Goal: Task Accomplishment & Management: Use online tool/utility

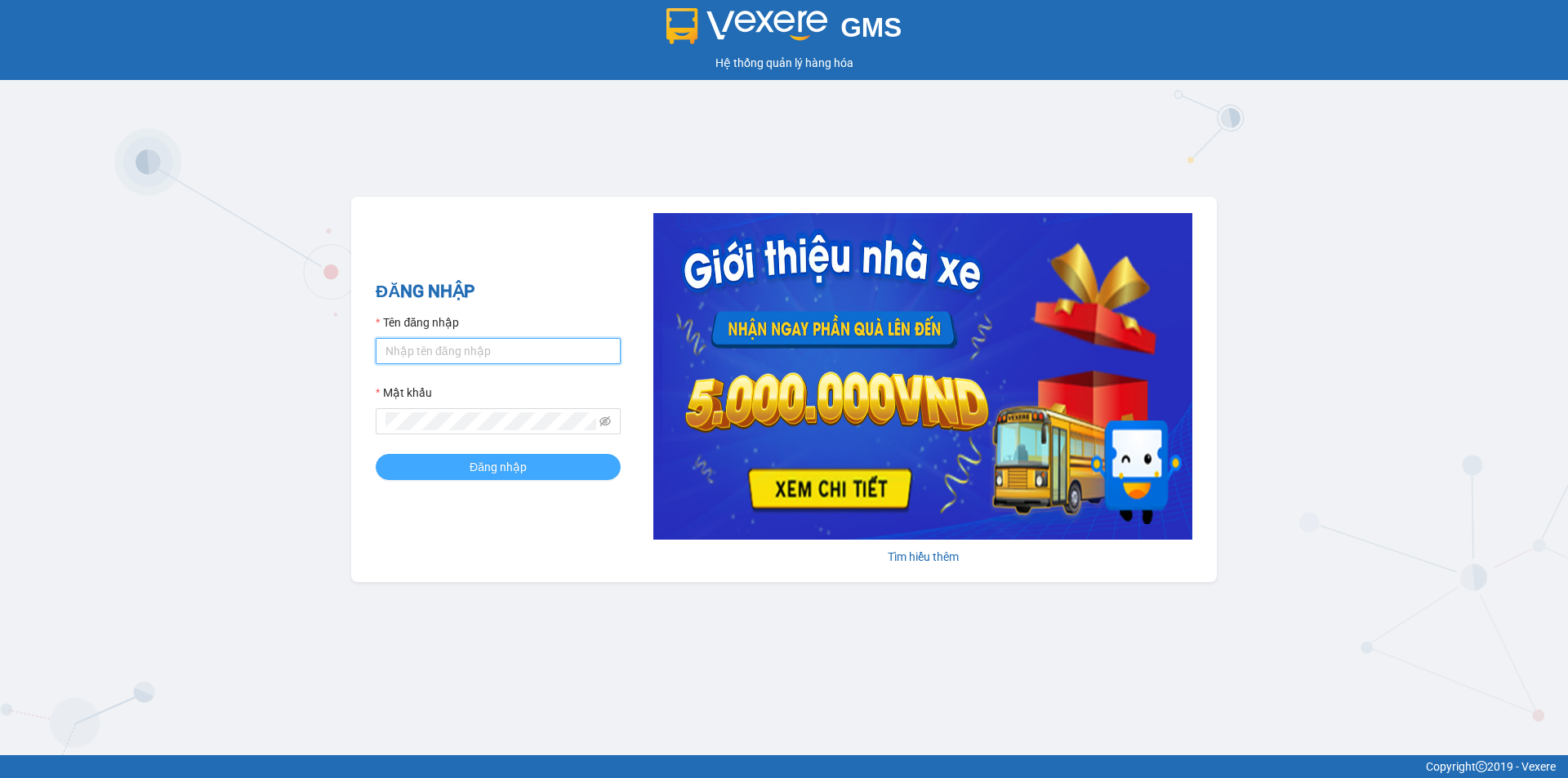
type input "camvan.tienoanh"
click at [446, 468] on button "Đăng nhập" at bounding box center [498, 468] width 245 height 26
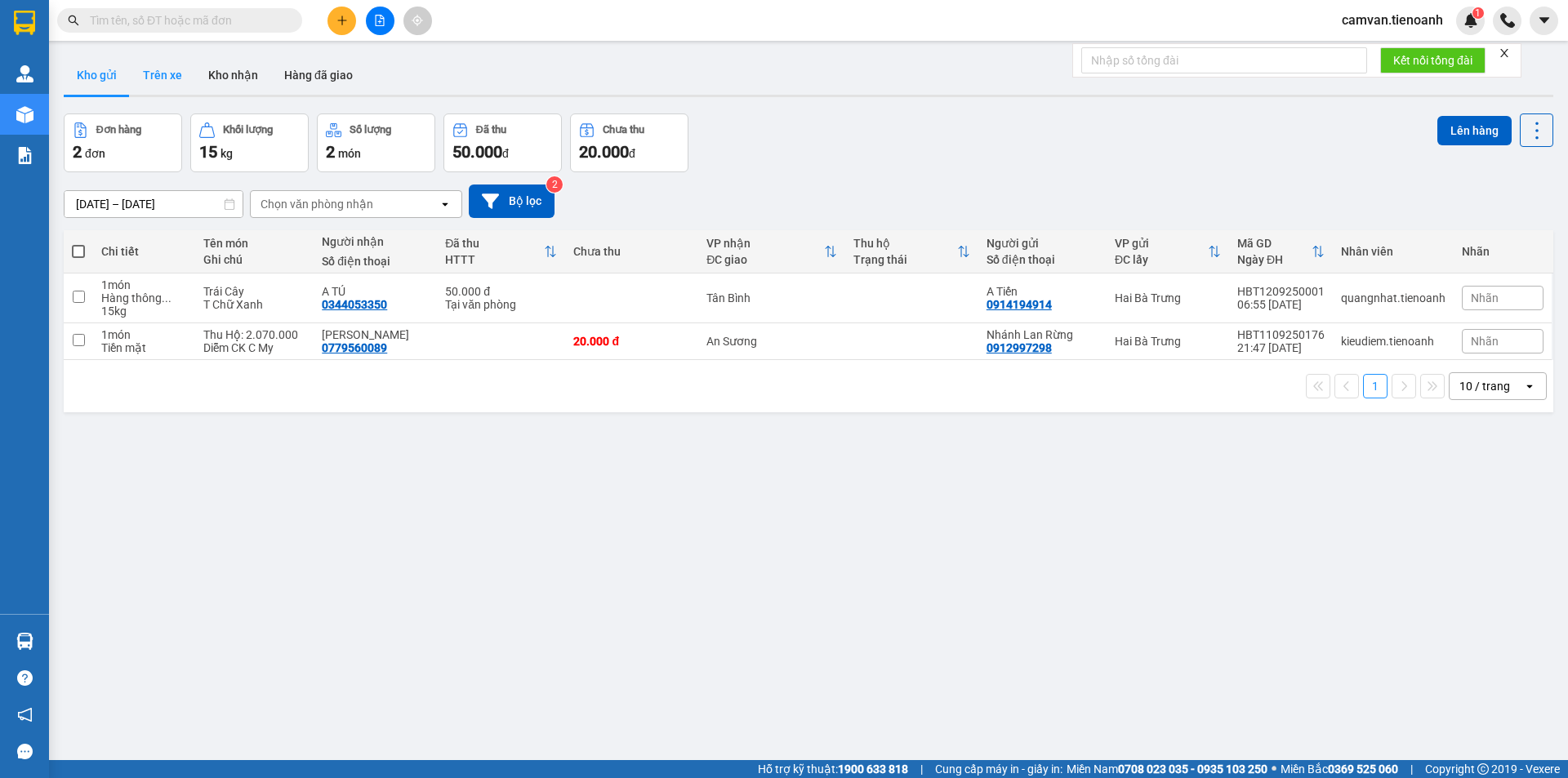
click at [162, 74] on button "Trên xe" at bounding box center [163, 75] width 65 height 39
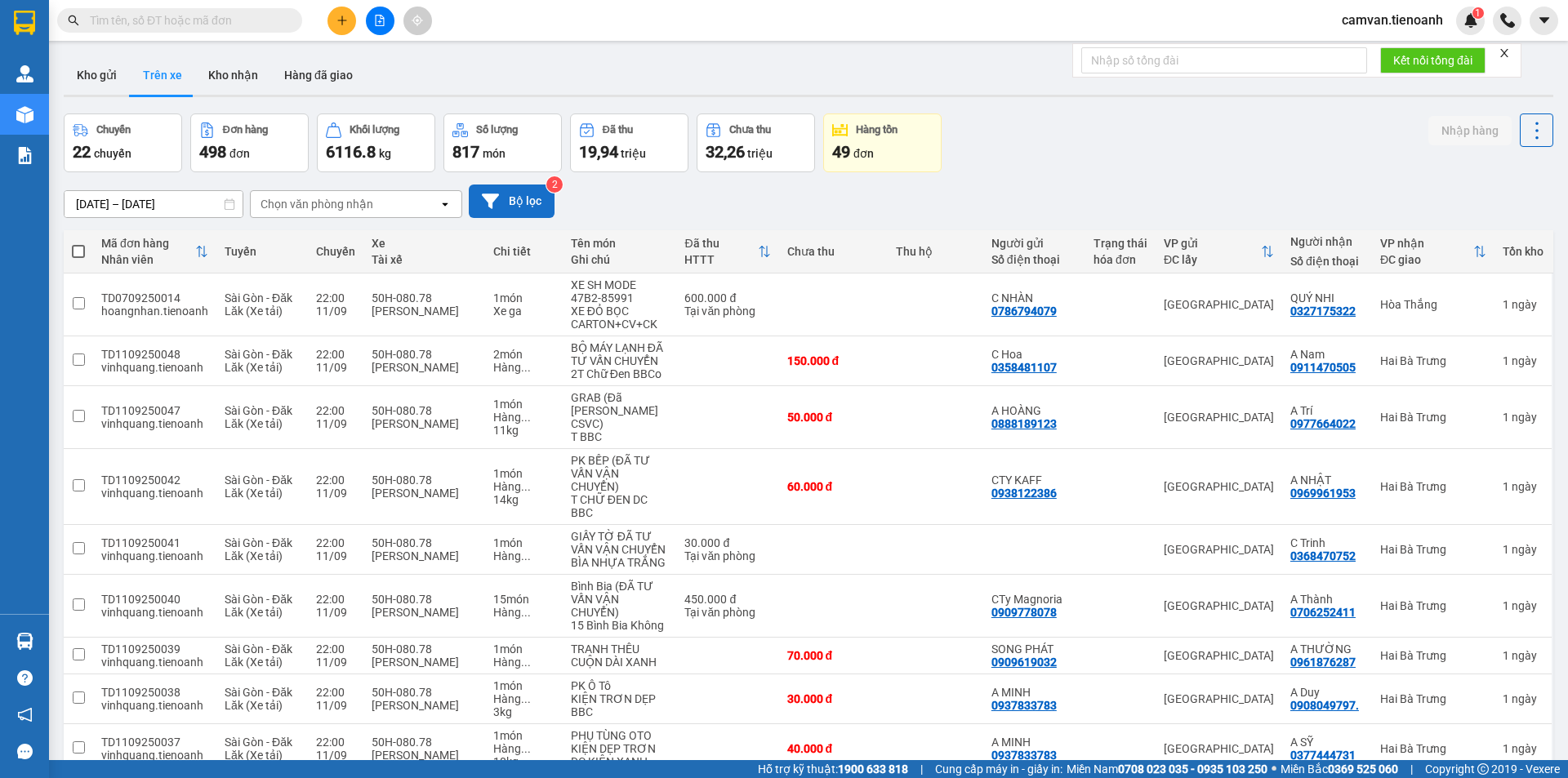
click at [533, 202] on button "Bộ lọc" at bounding box center [511, 201] width 86 height 34
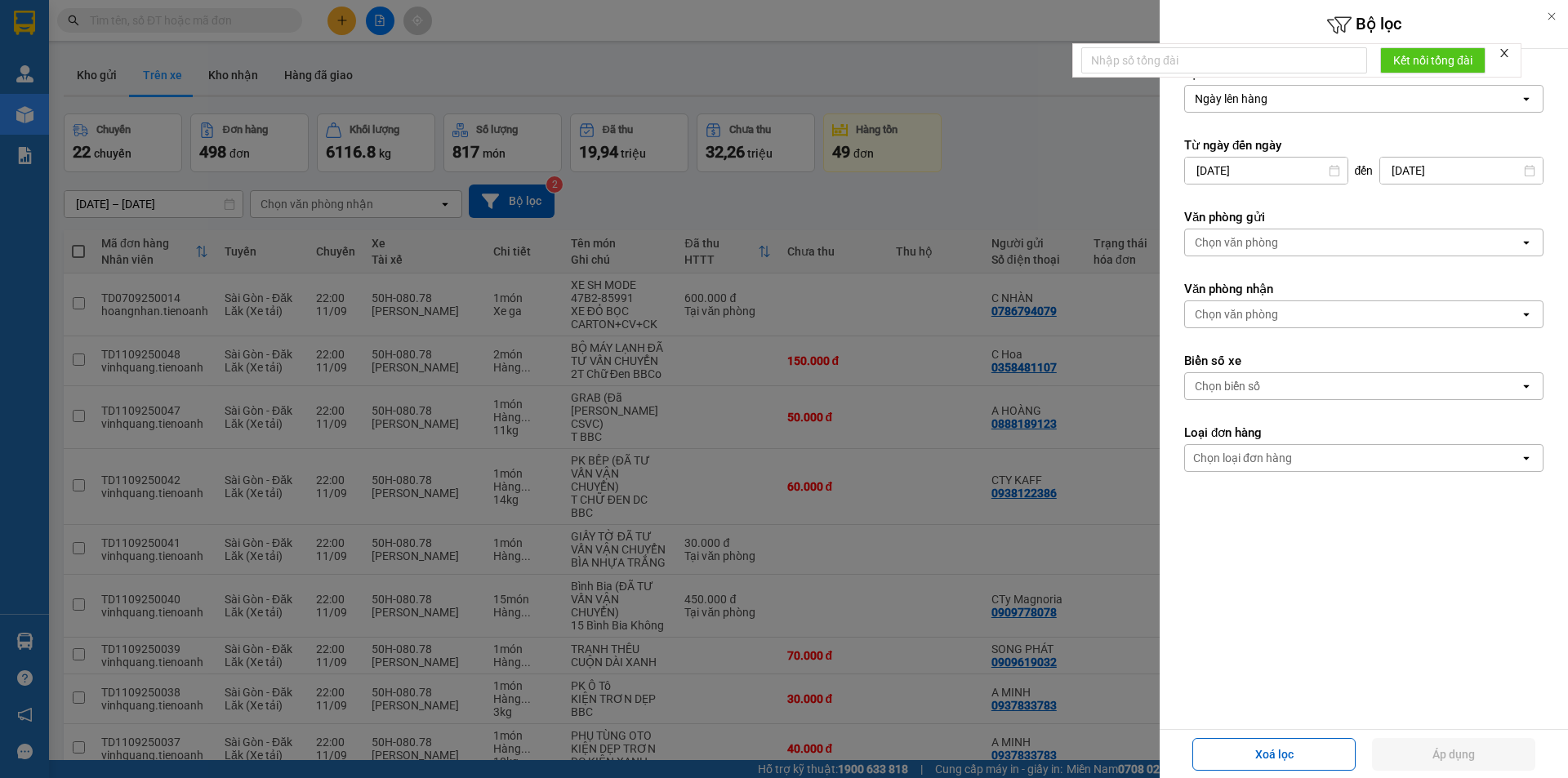
click at [1252, 310] on div "Chọn văn phòng" at bounding box center [1236, 314] width 83 height 16
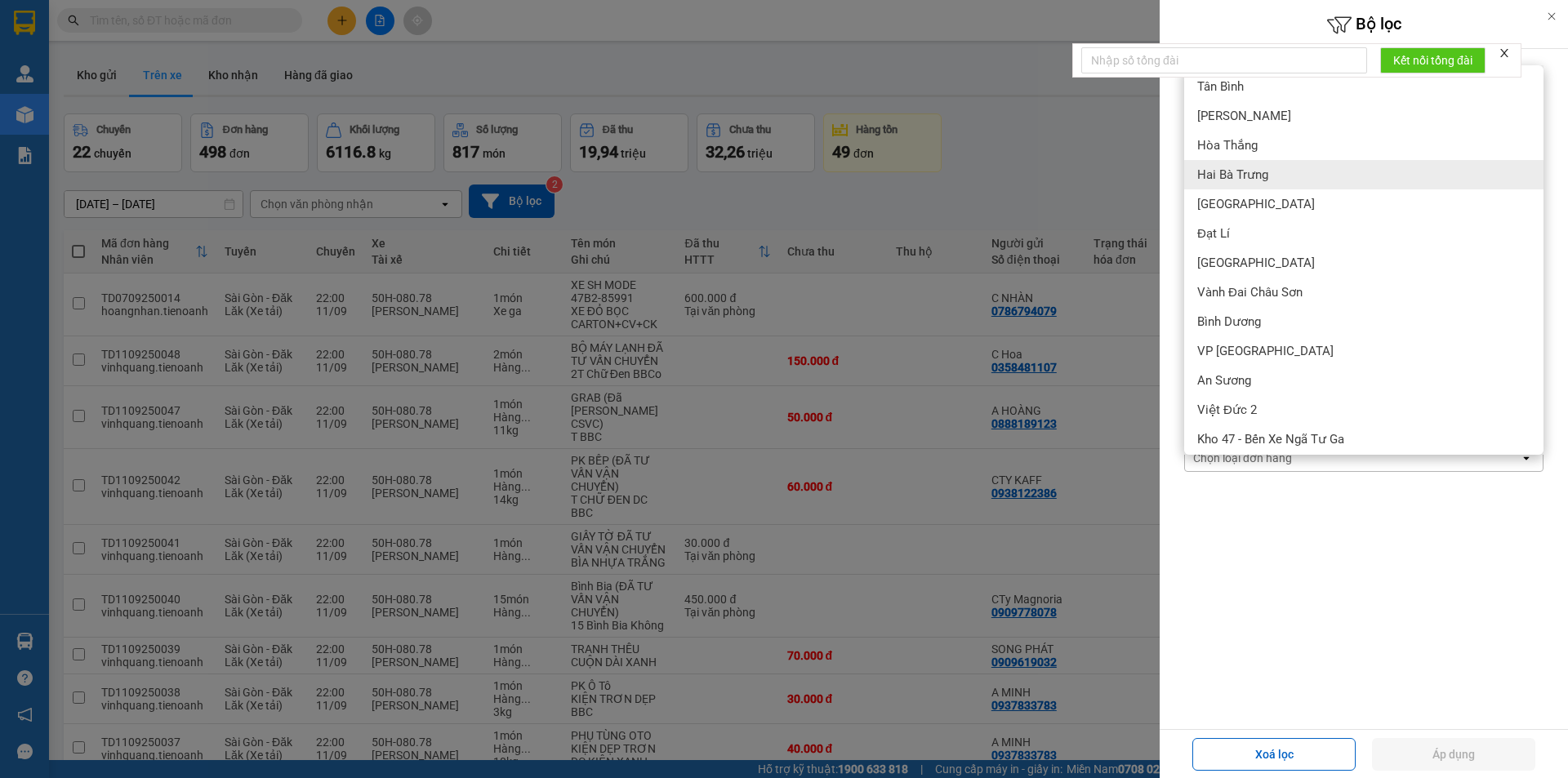
click at [1224, 184] on div "Hai Bà Trưng" at bounding box center [1364, 174] width 359 height 29
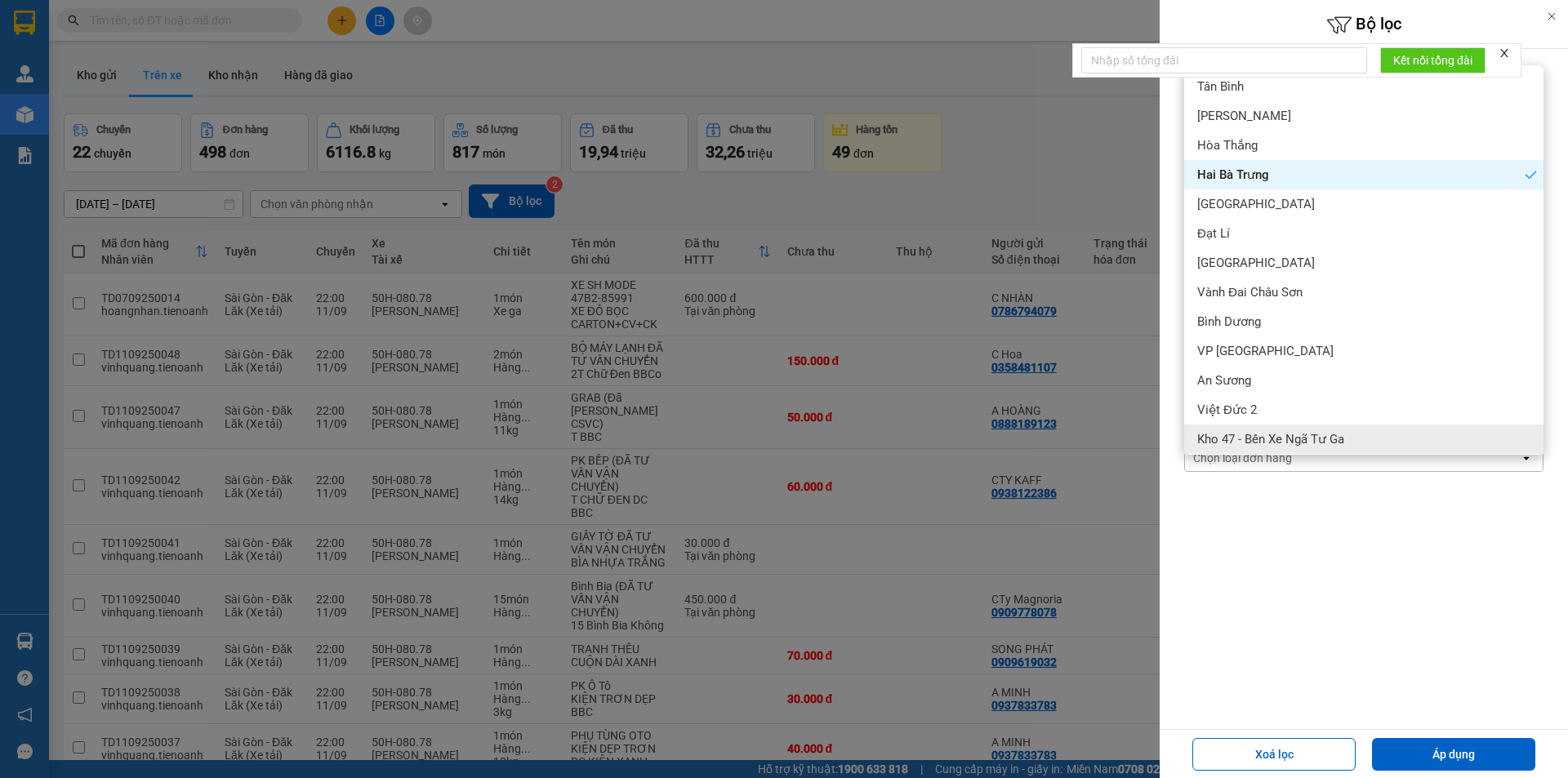
click at [1280, 594] on form "Lọc theo Ngày lên hàng open Từ ngày đến [DATE] Press the down arrow key to inte…" at bounding box center [1364, 342] width 359 height 554
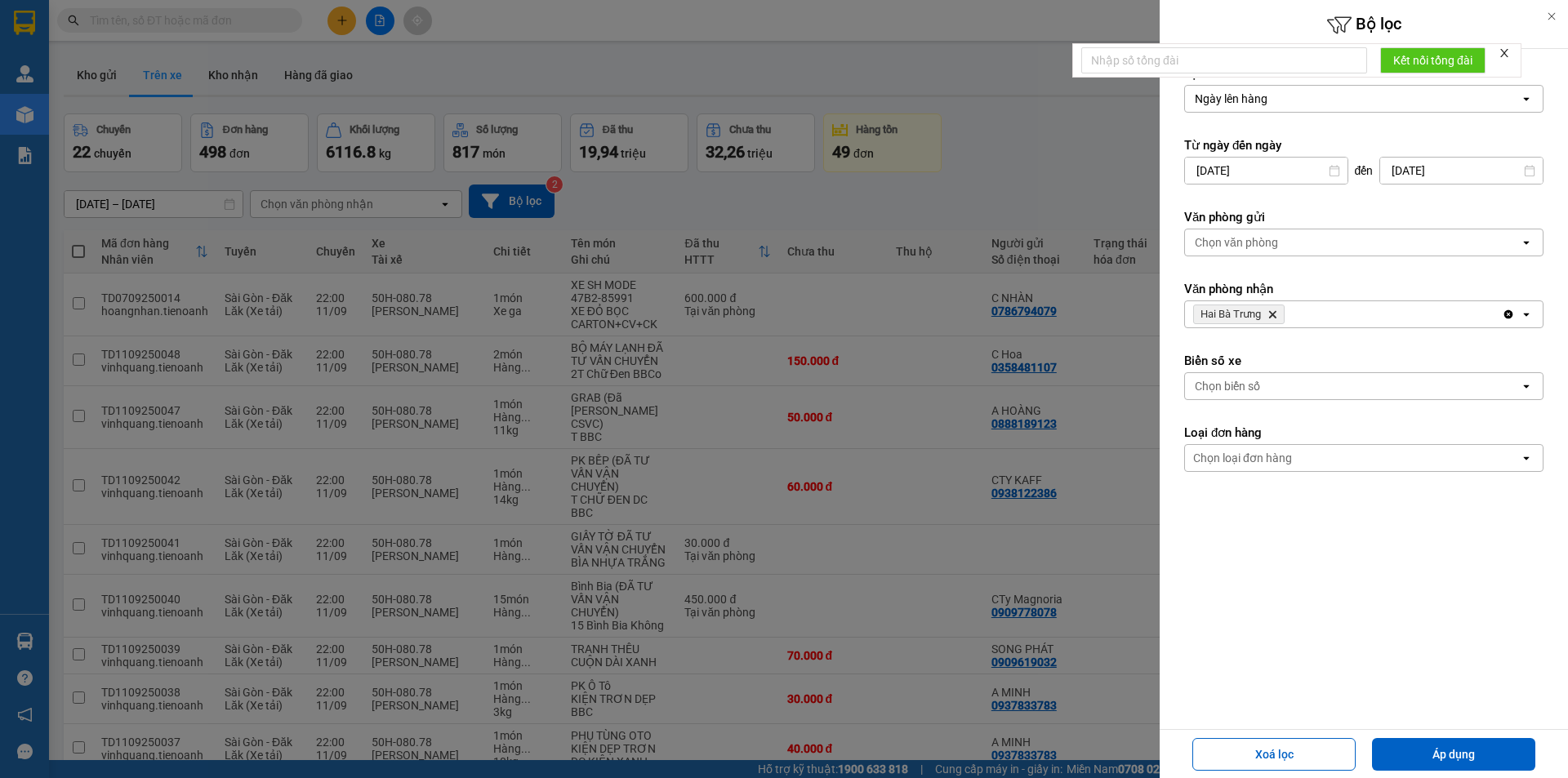
click at [1262, 465] on div "Chọn loại đơn hàng" at bounding box center [1243, 457] width 99 height 16
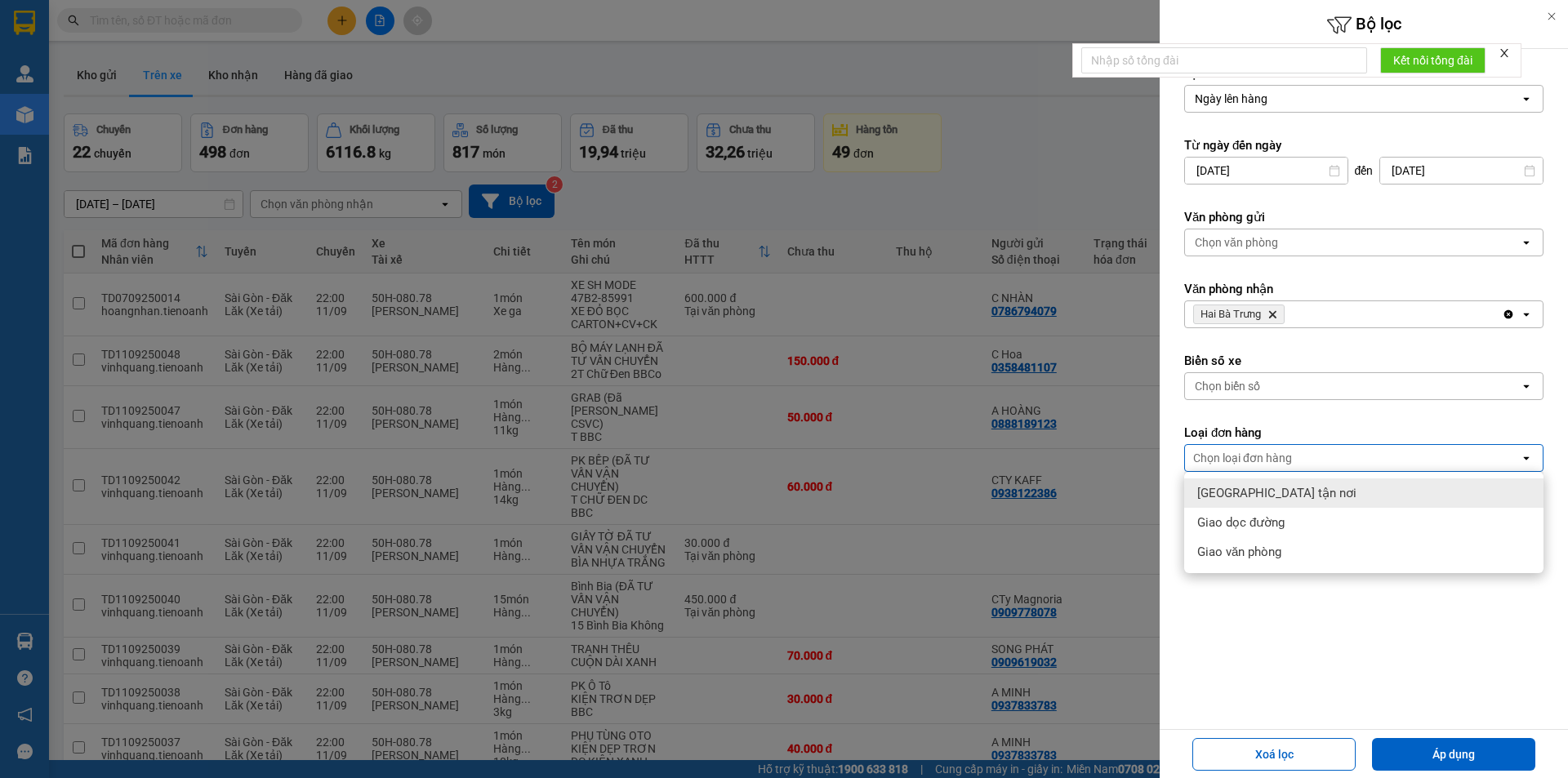
click at [1254, 498] on span "[GEOGRAPHIC_DATA] tận nơi" at bounding box center [1276, 493] width 159 height 16
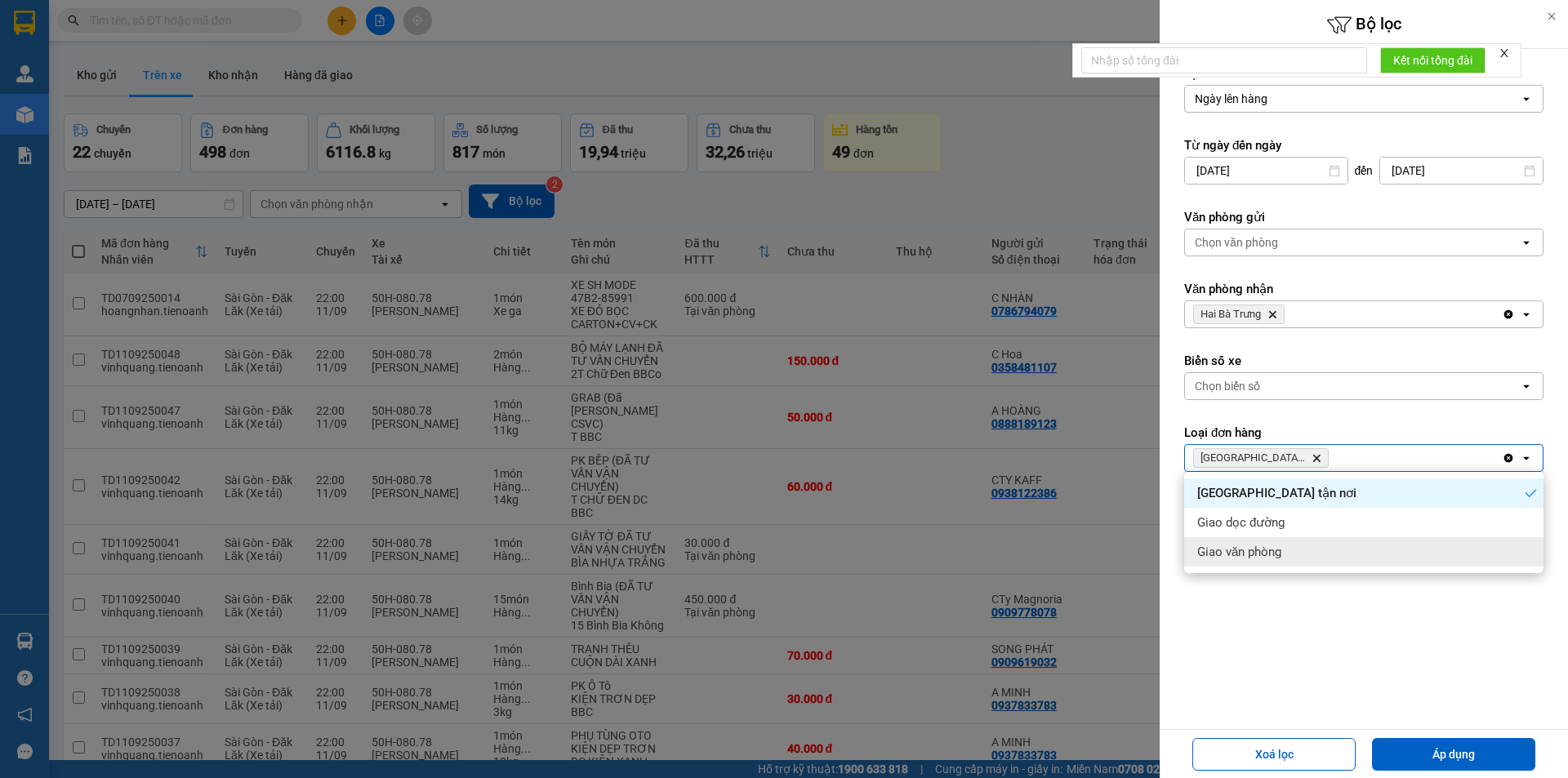
click at [1288, 625] on div "Lọc theo Ngày lên hàng open Từ ngày đến [DATE] Press the down arrow key to inte…" at bounding box center [1363, 341] width 409 height 586
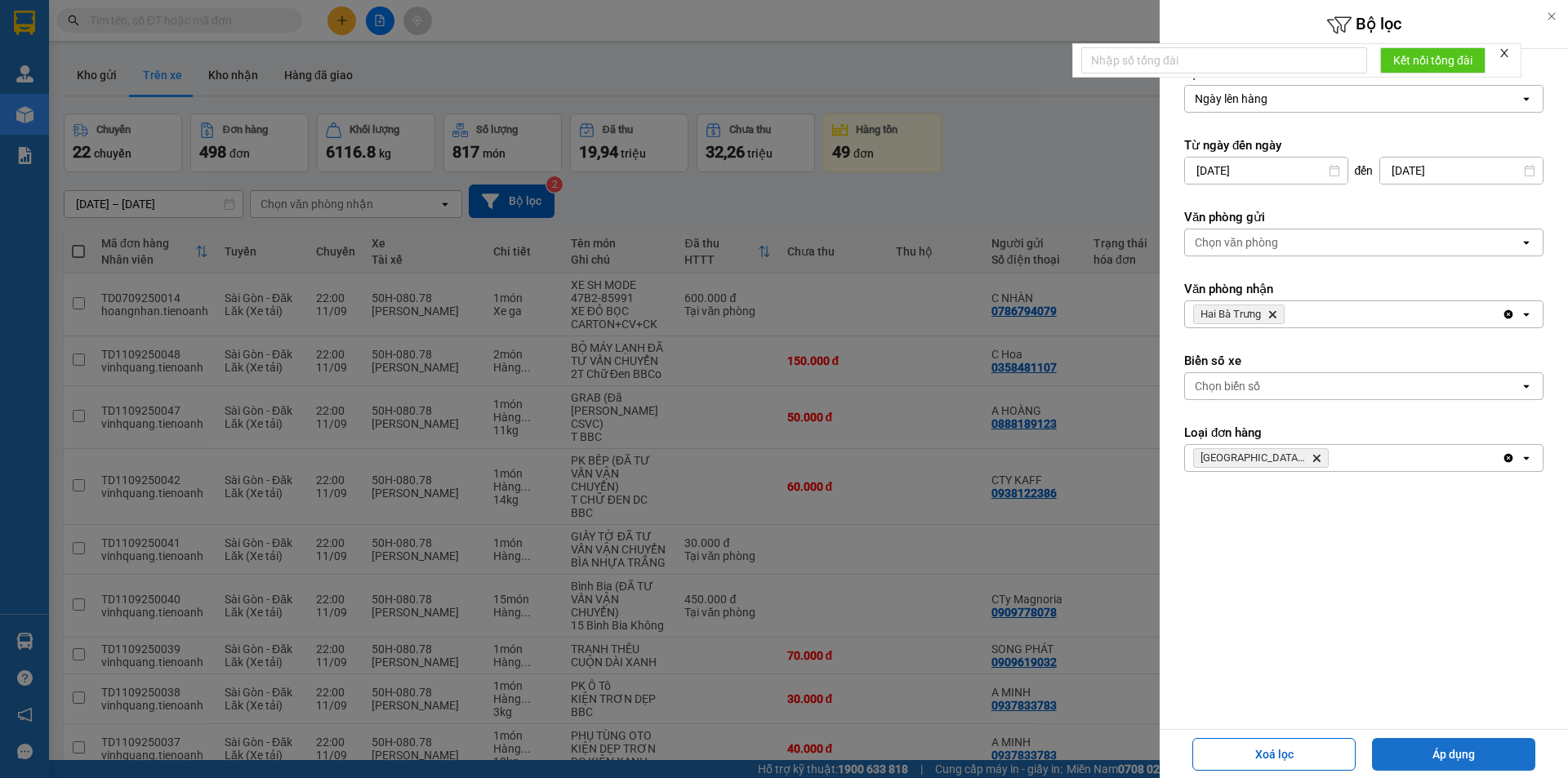
click at [1439, 759] on button "Áp dụng" at bounding box center [1453, 755] width 164 height 33
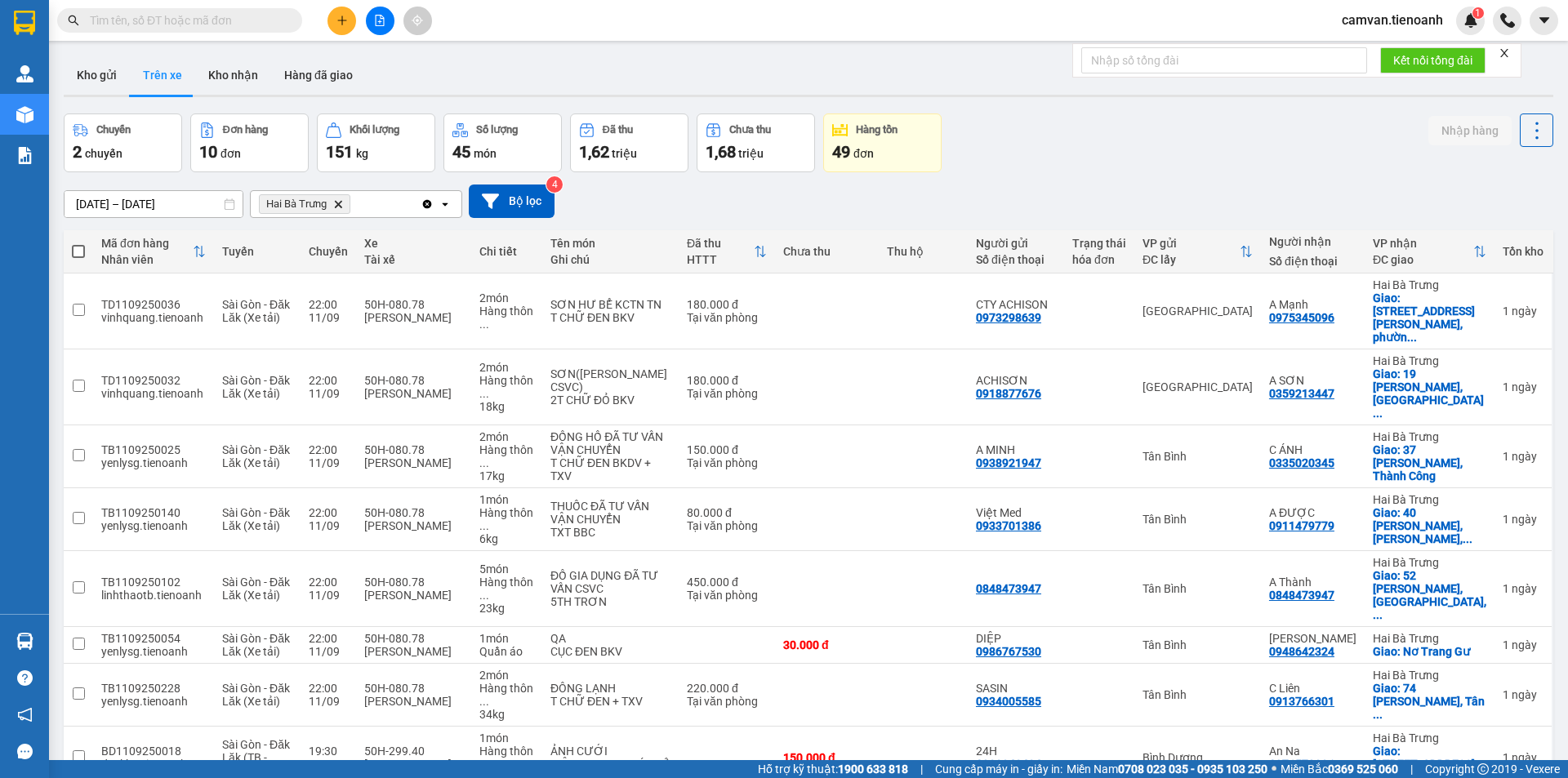
scroll to position [157, 0]
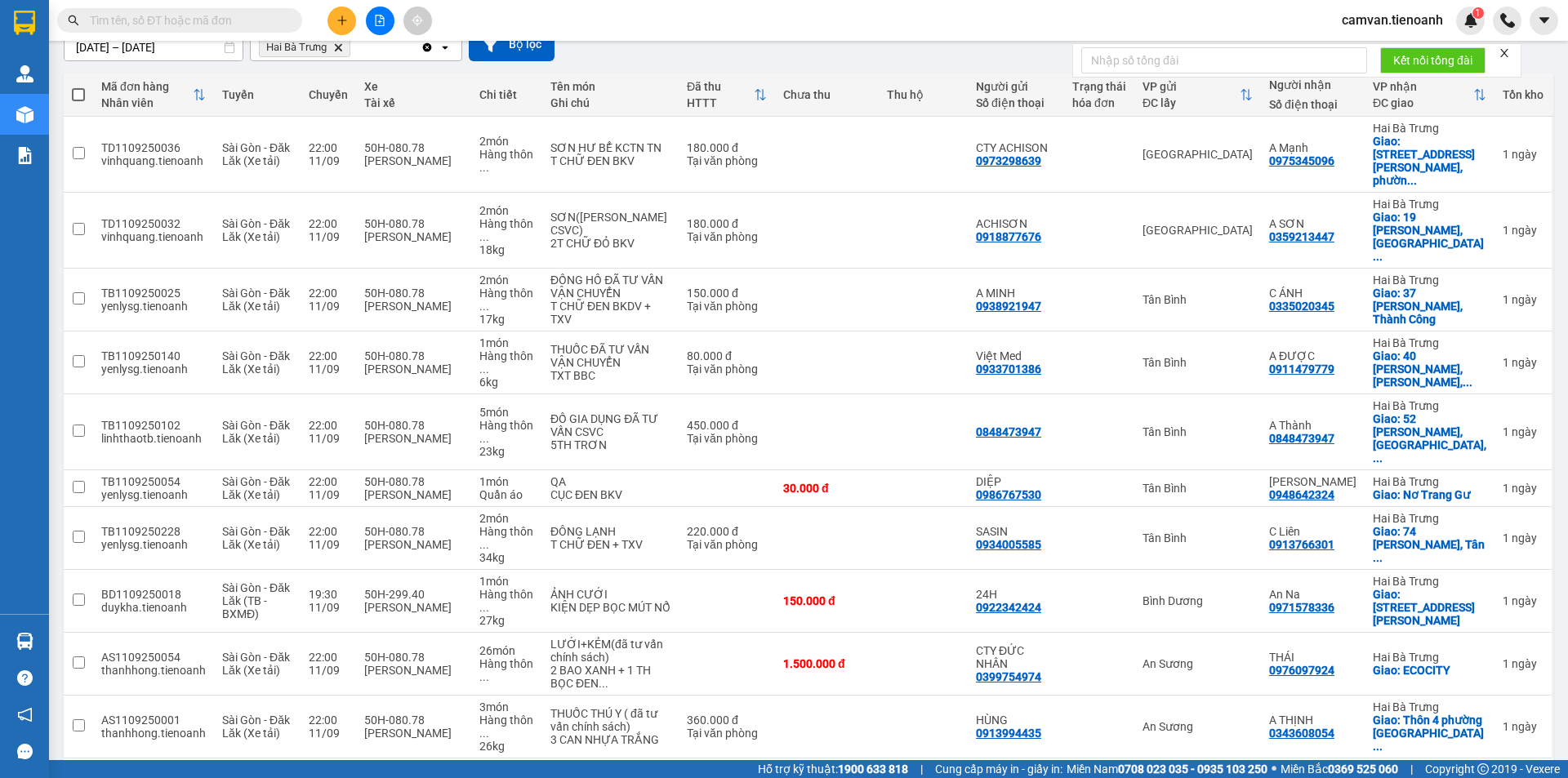
click at [1504, 771] on div "10 / trang" at bounding box center [1486, 785] width 74 height 26
click at [1497, 692] on div "100 / trang" at bounding box center [1485, 683] width 98 height 29
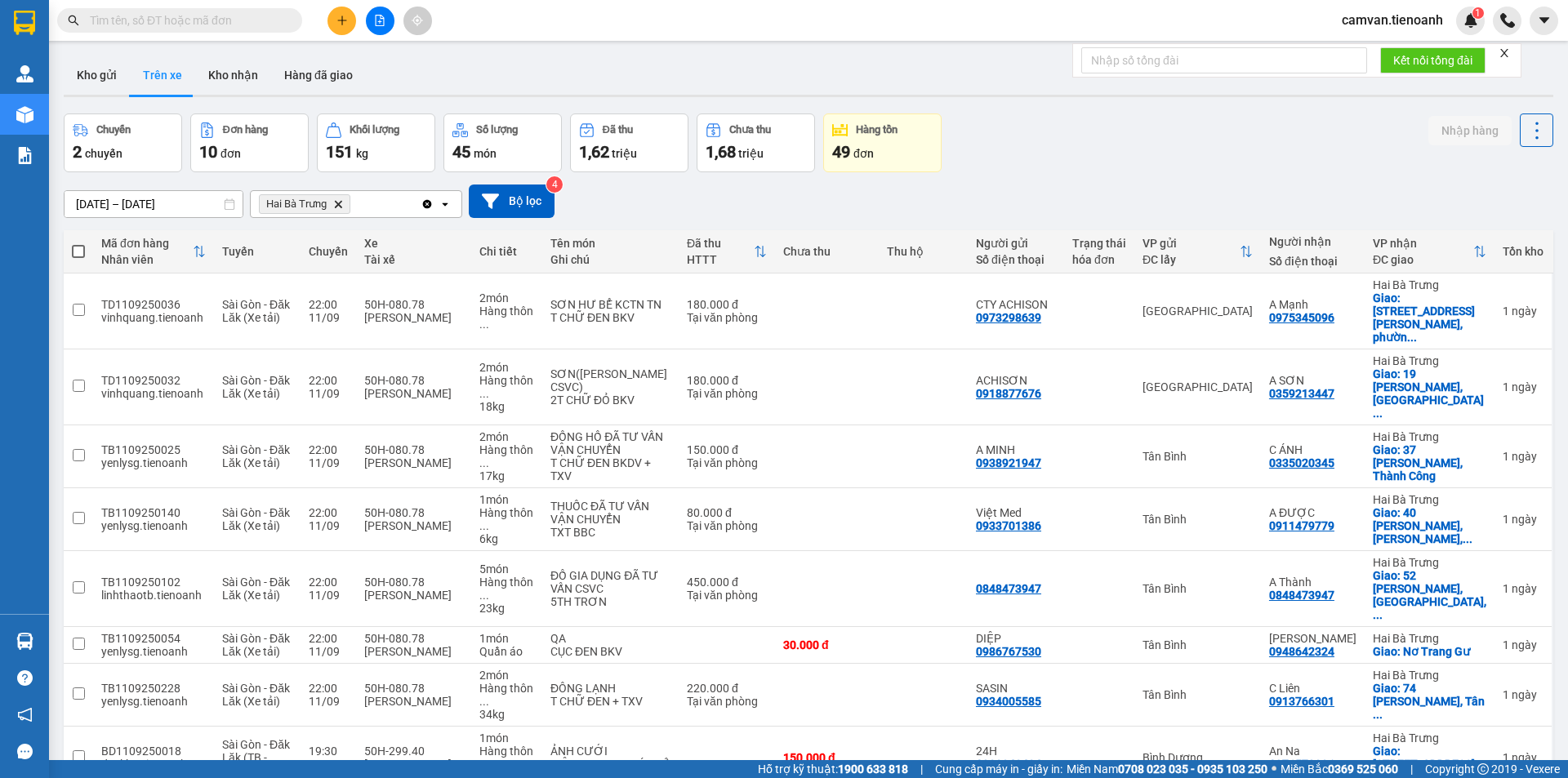
click at [80, 250] on span at bounding box center [79, 252] width 13 height 13
click at [79, 243] on input "checkbox" at bounding box center [79, 243] width 0 height 0
checkbox input "true"
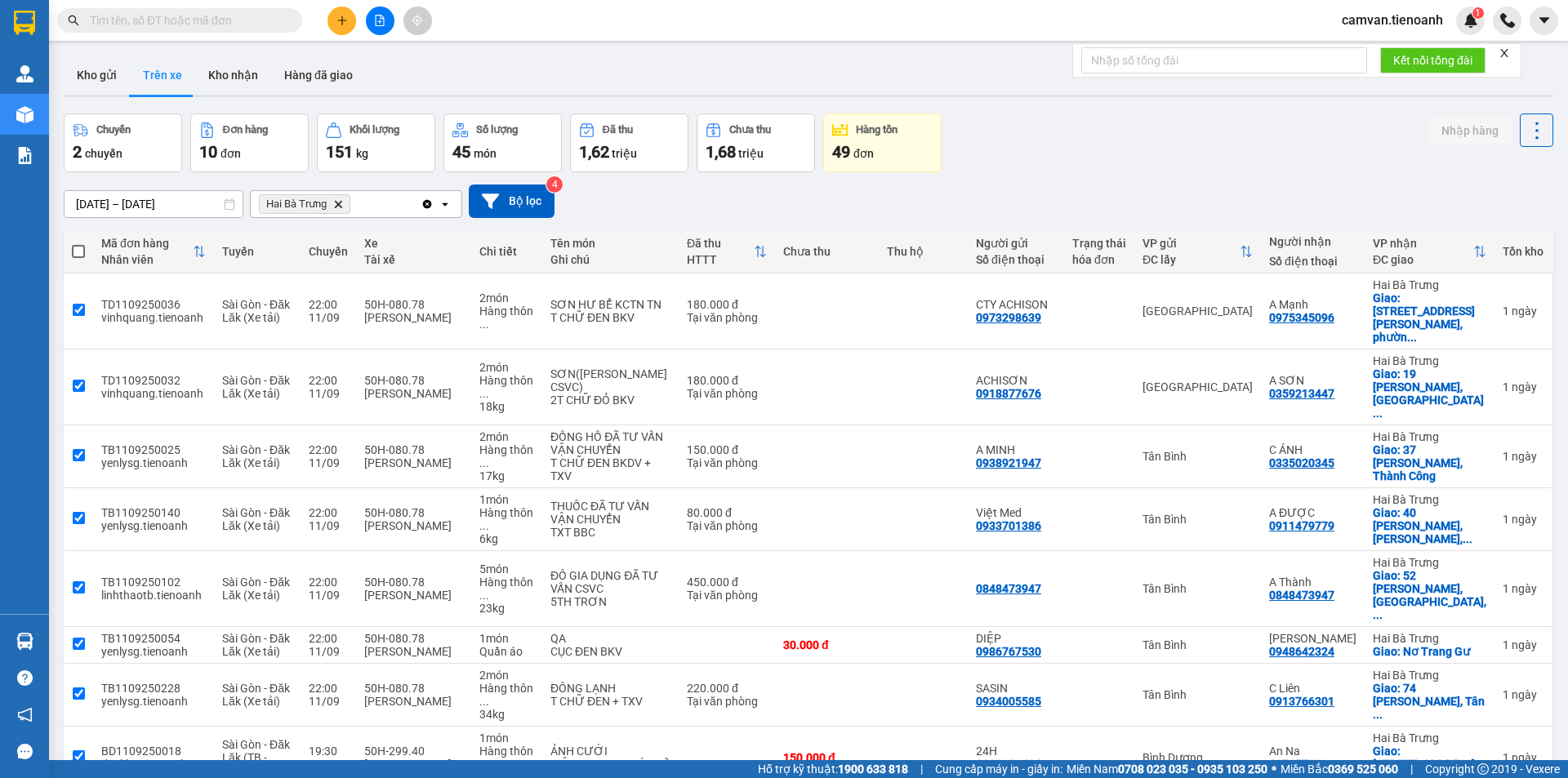
checkbox input "true"
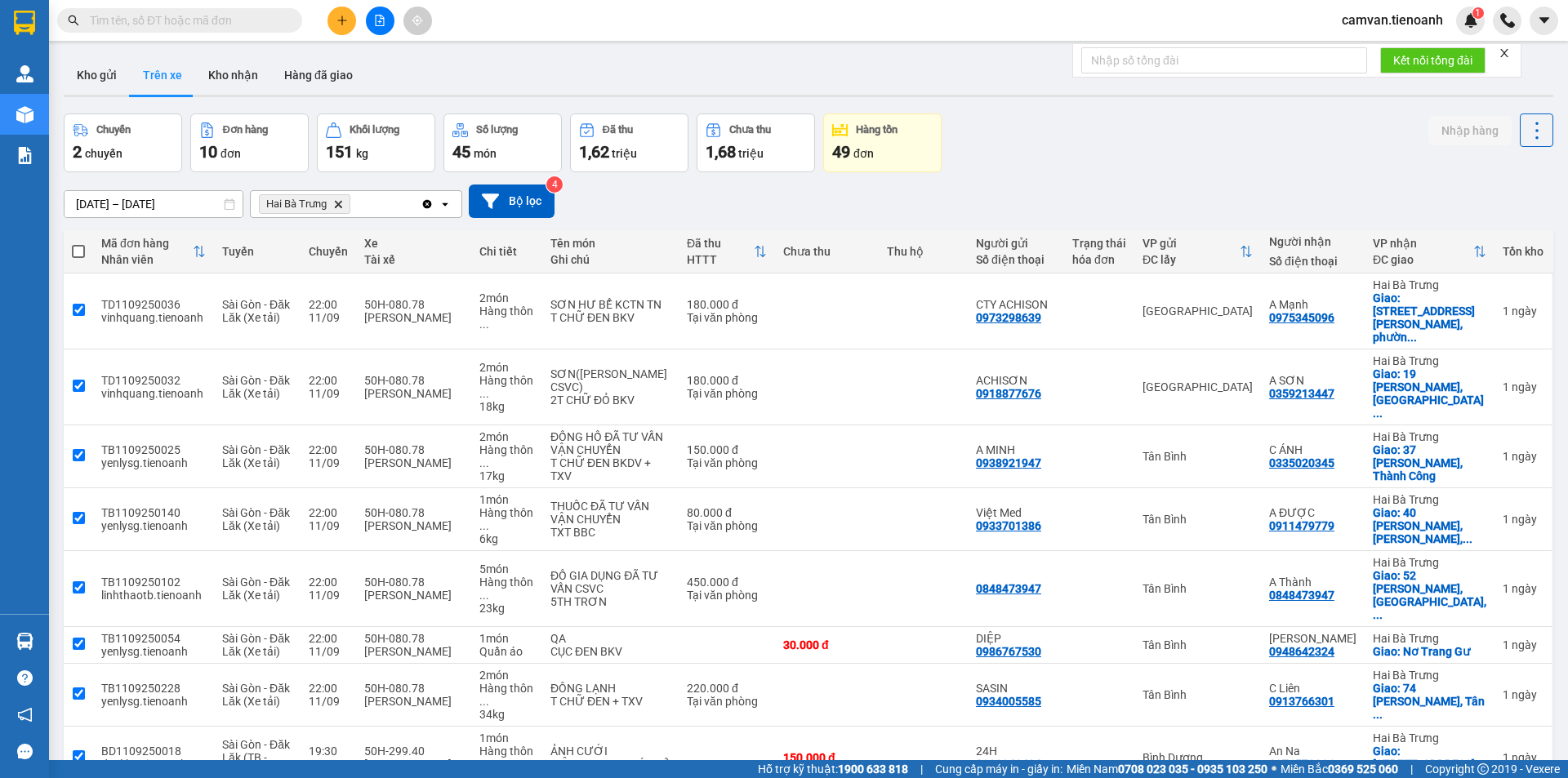
checkbox input "true"
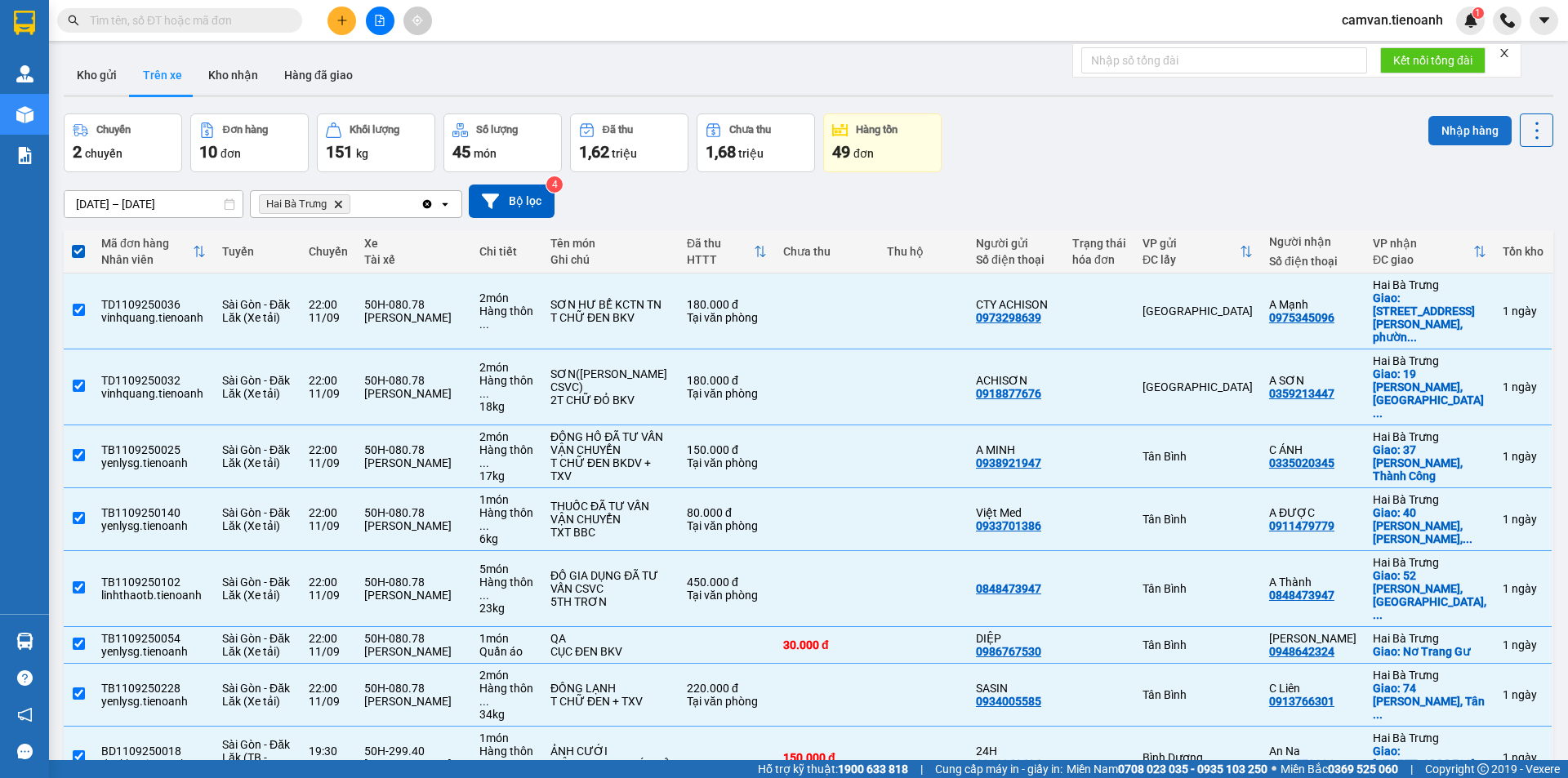
click at [1452, 137] on button "Nhập hàng" at bounding box center [1470, 130] width 83 height 29
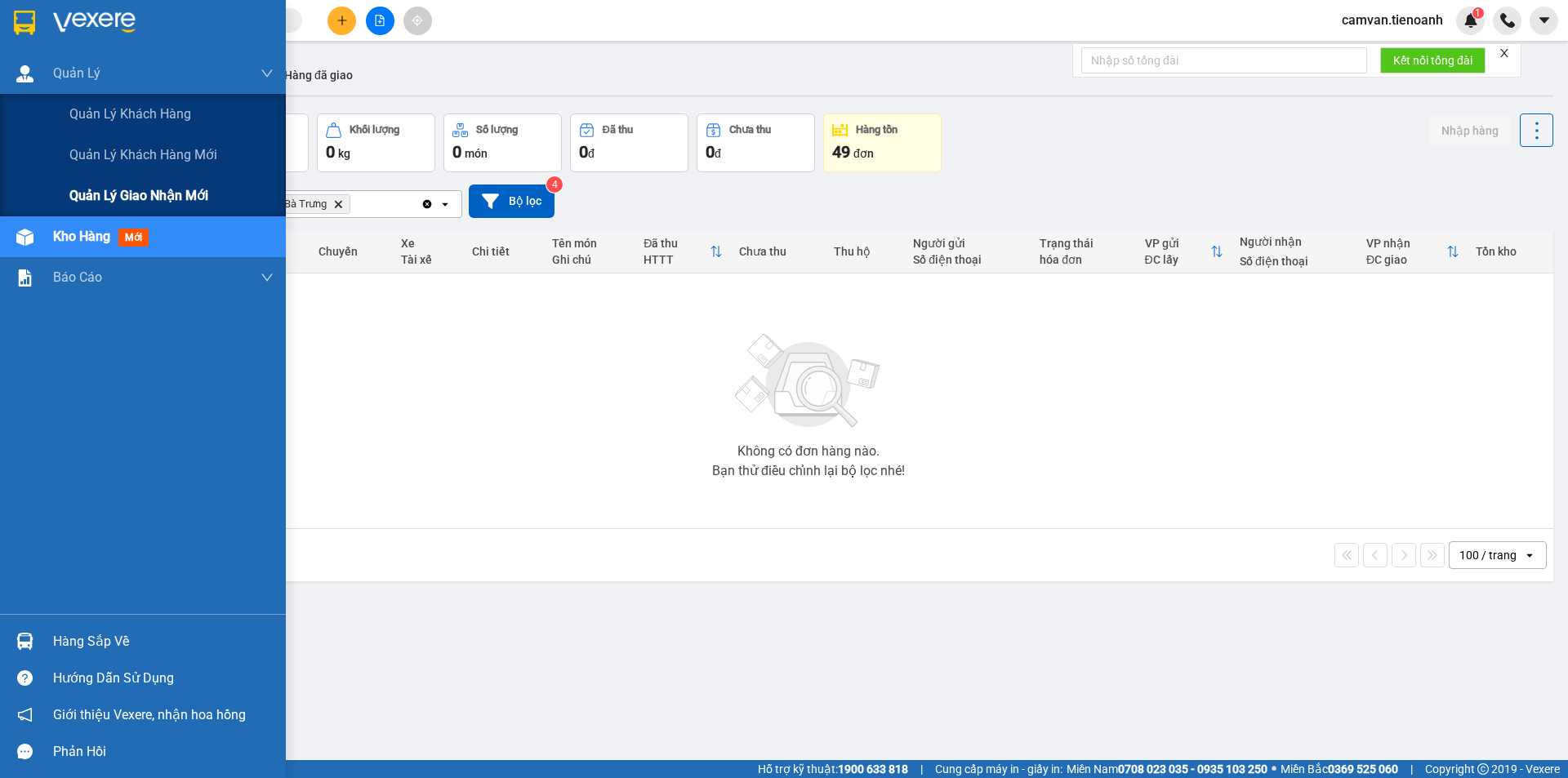
click at [104, 182] on div "Quản lý giao nhận mới" at bounding box center [171, 196] width 204 height 41
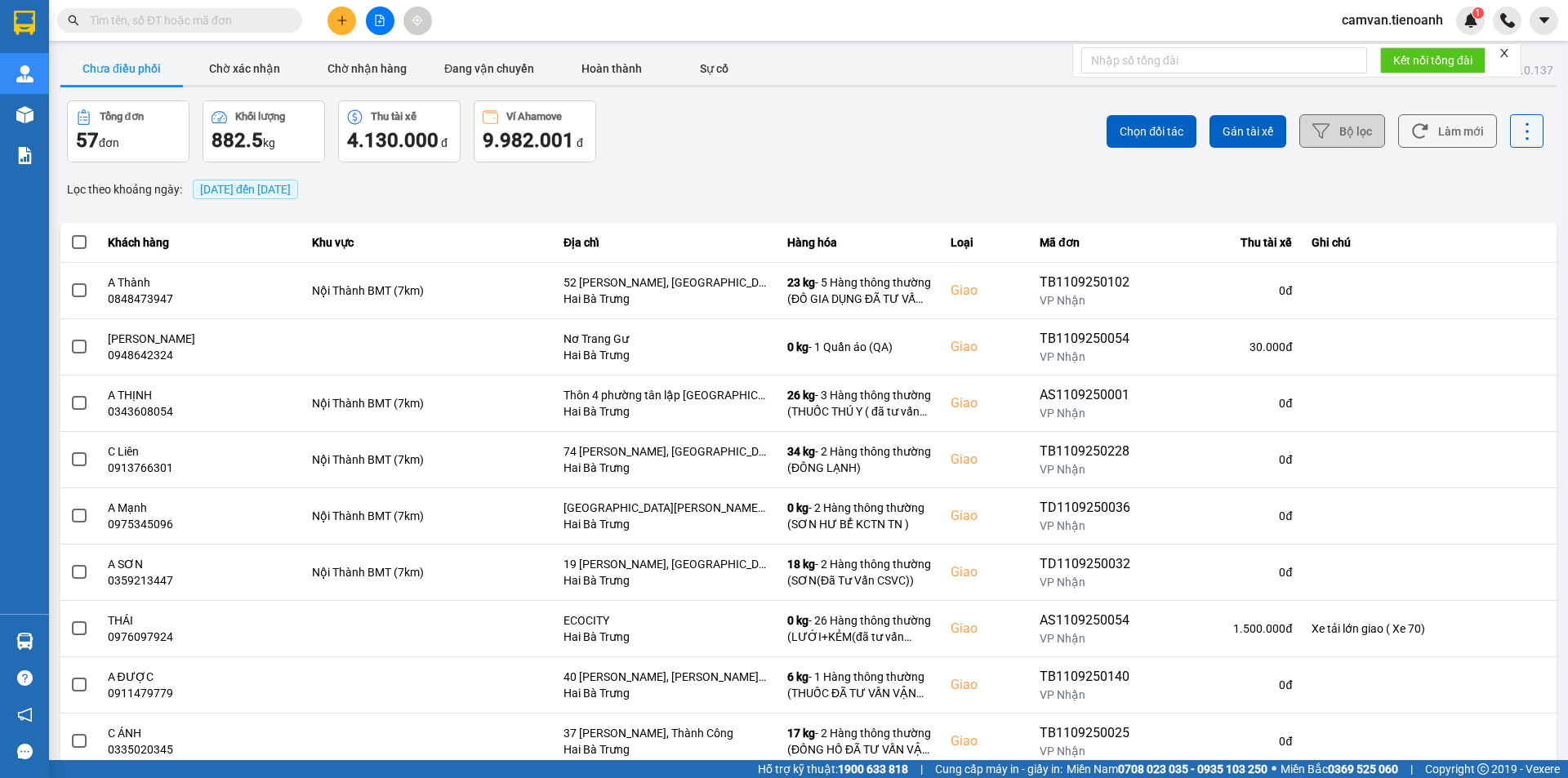
click at [1318, 130] on icon at bounding box center [1321, 131] width 17 height 17
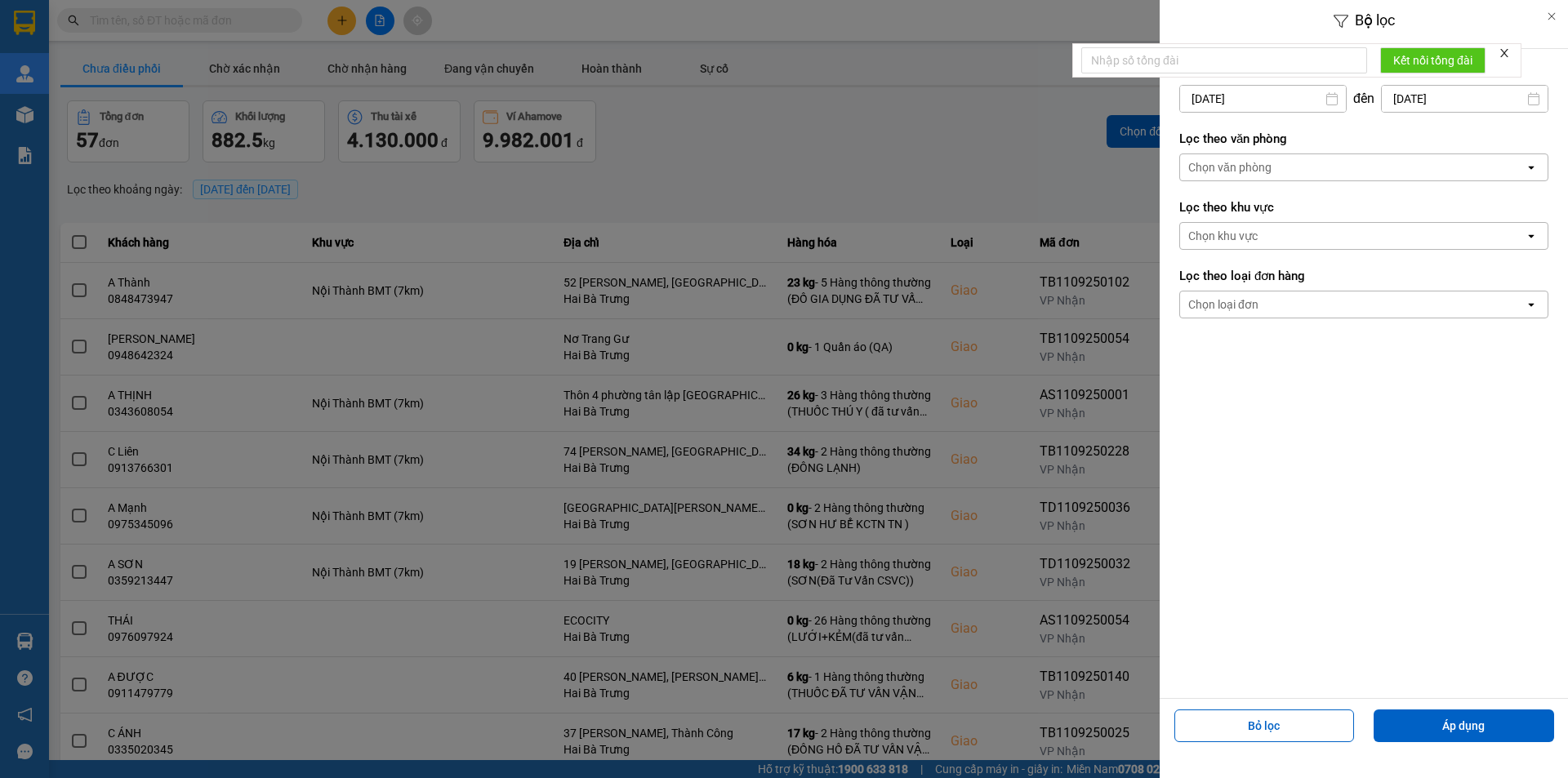
click at [1264, 159] on div "Chọn văn phòng" at bounding box center [1230, 166] width 83 height 16
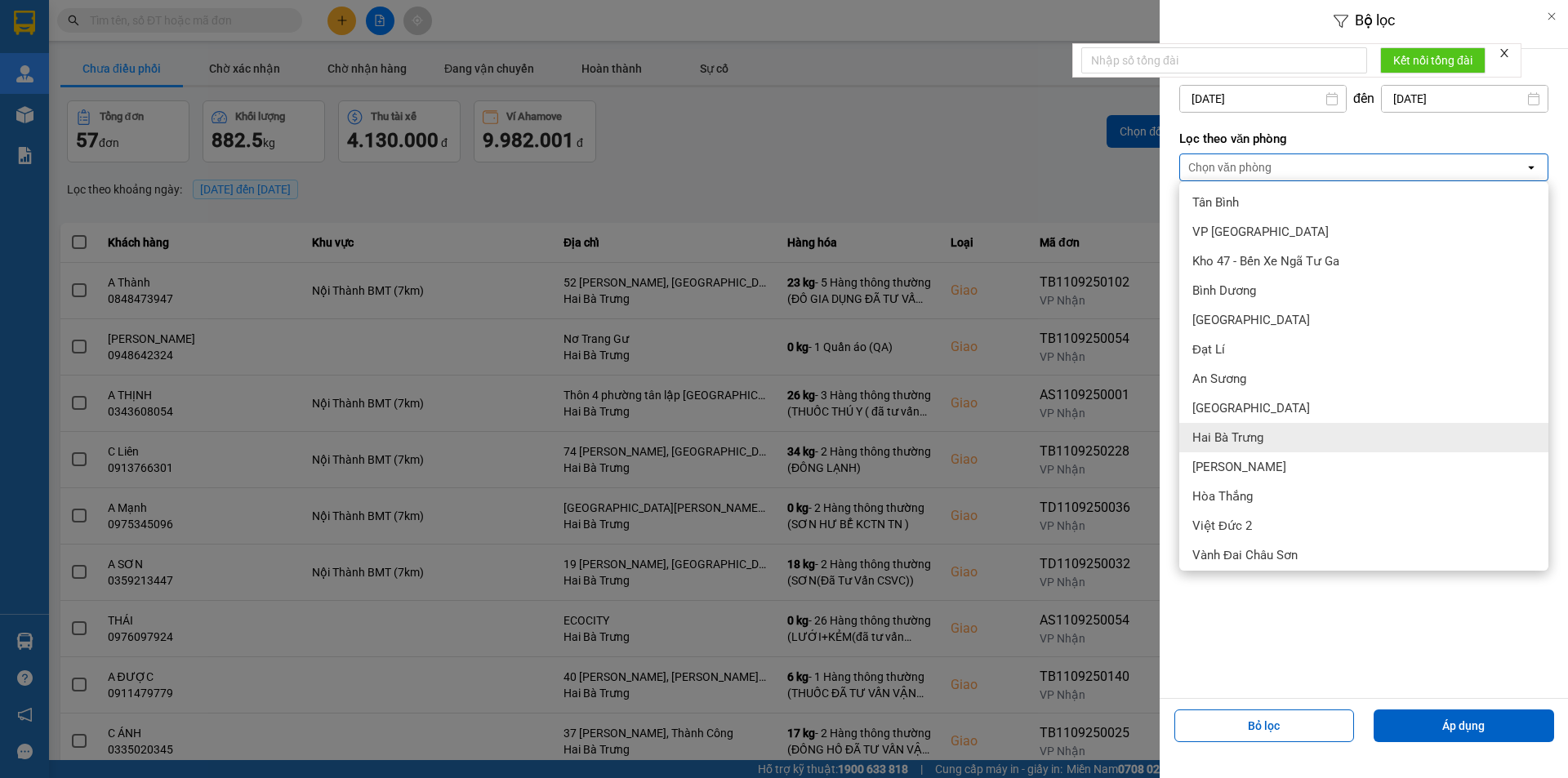
click at [1245, 433] on span "Hai Bà Trưng" at bounding box center [1228, 437] width 71 height 16
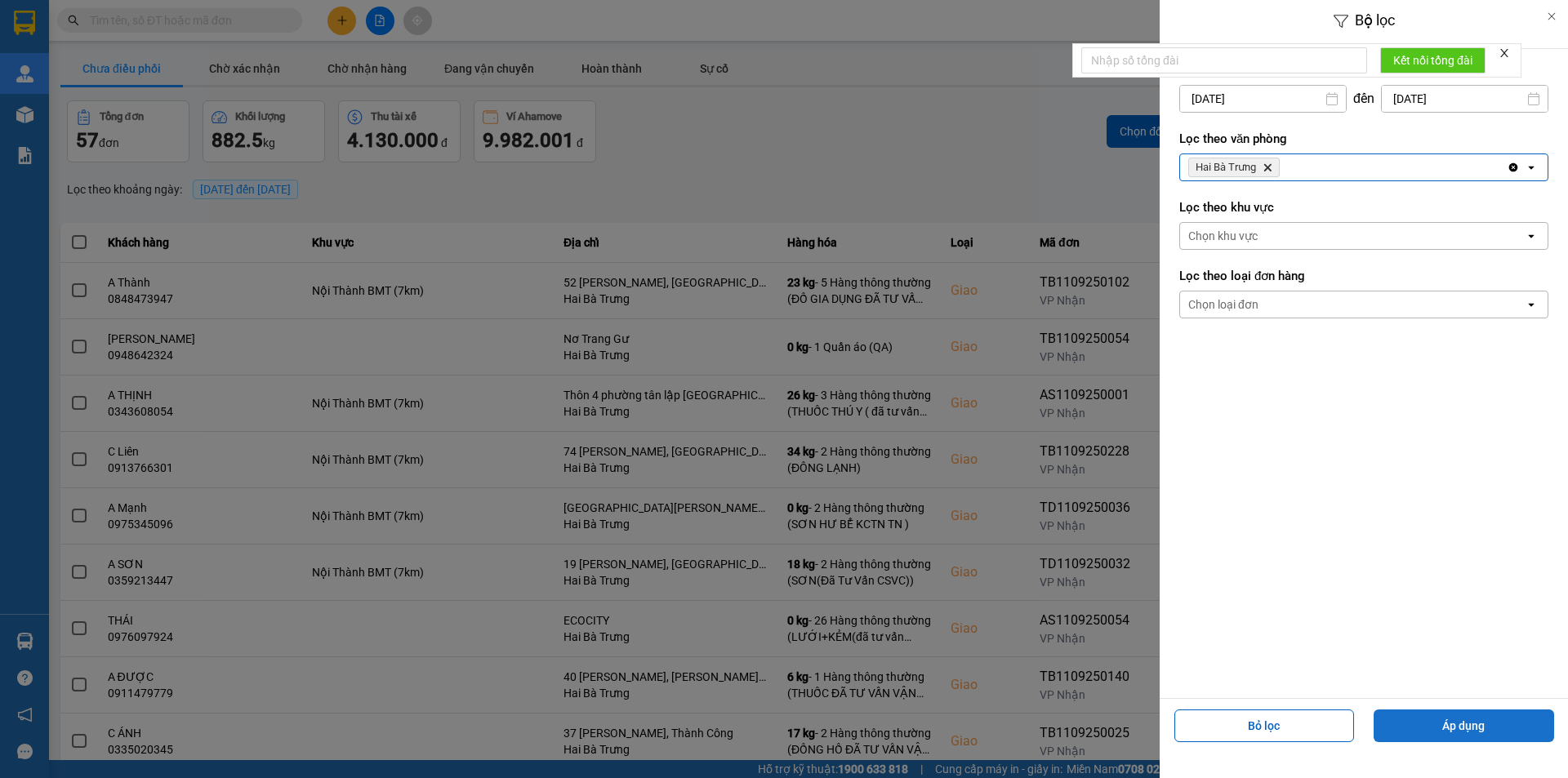
click at [1460, 732] on button "Áp dụng" at bounding box center [1463, 726] width 180 height 33
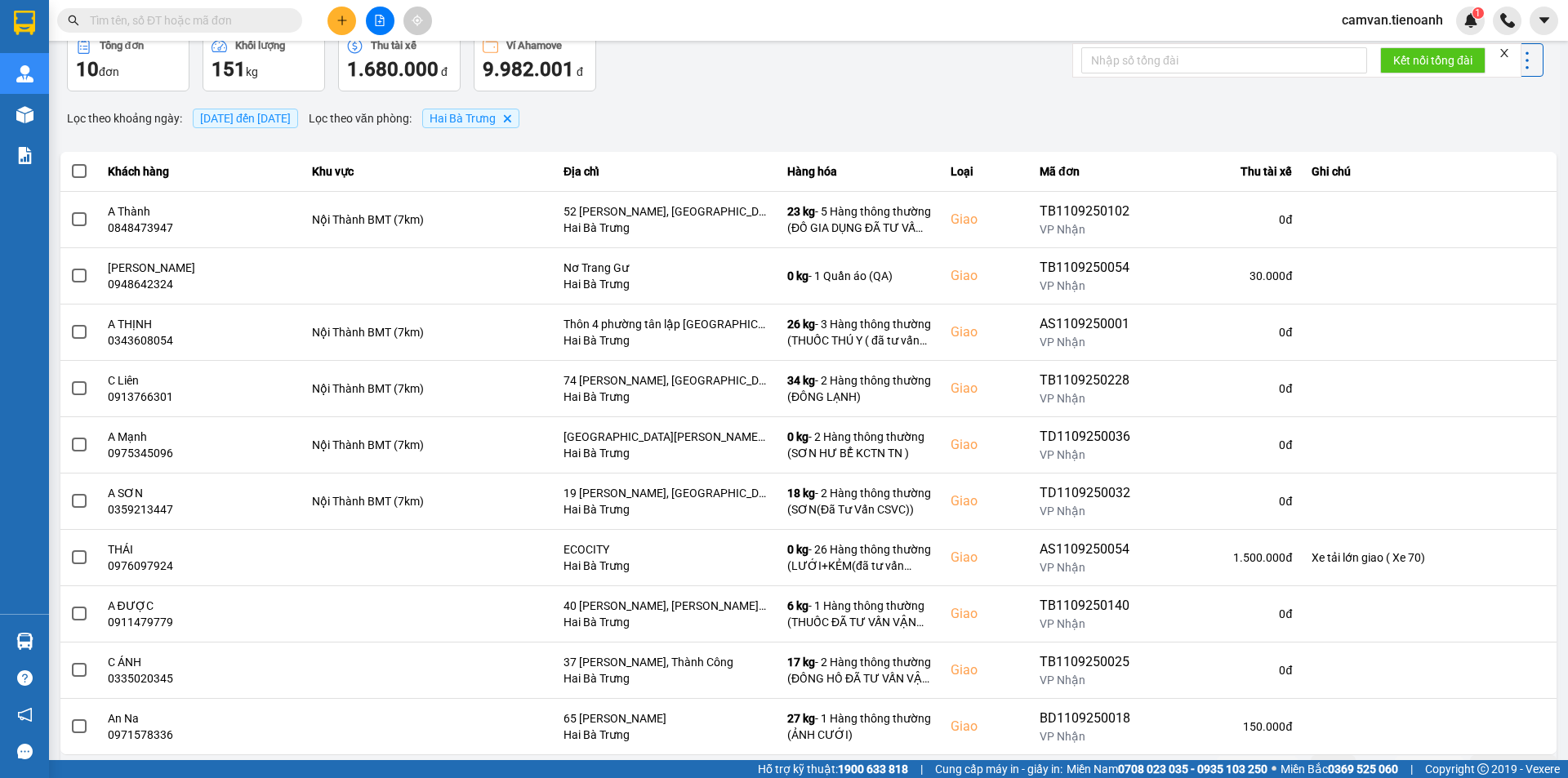
scroll to position [104, 0]
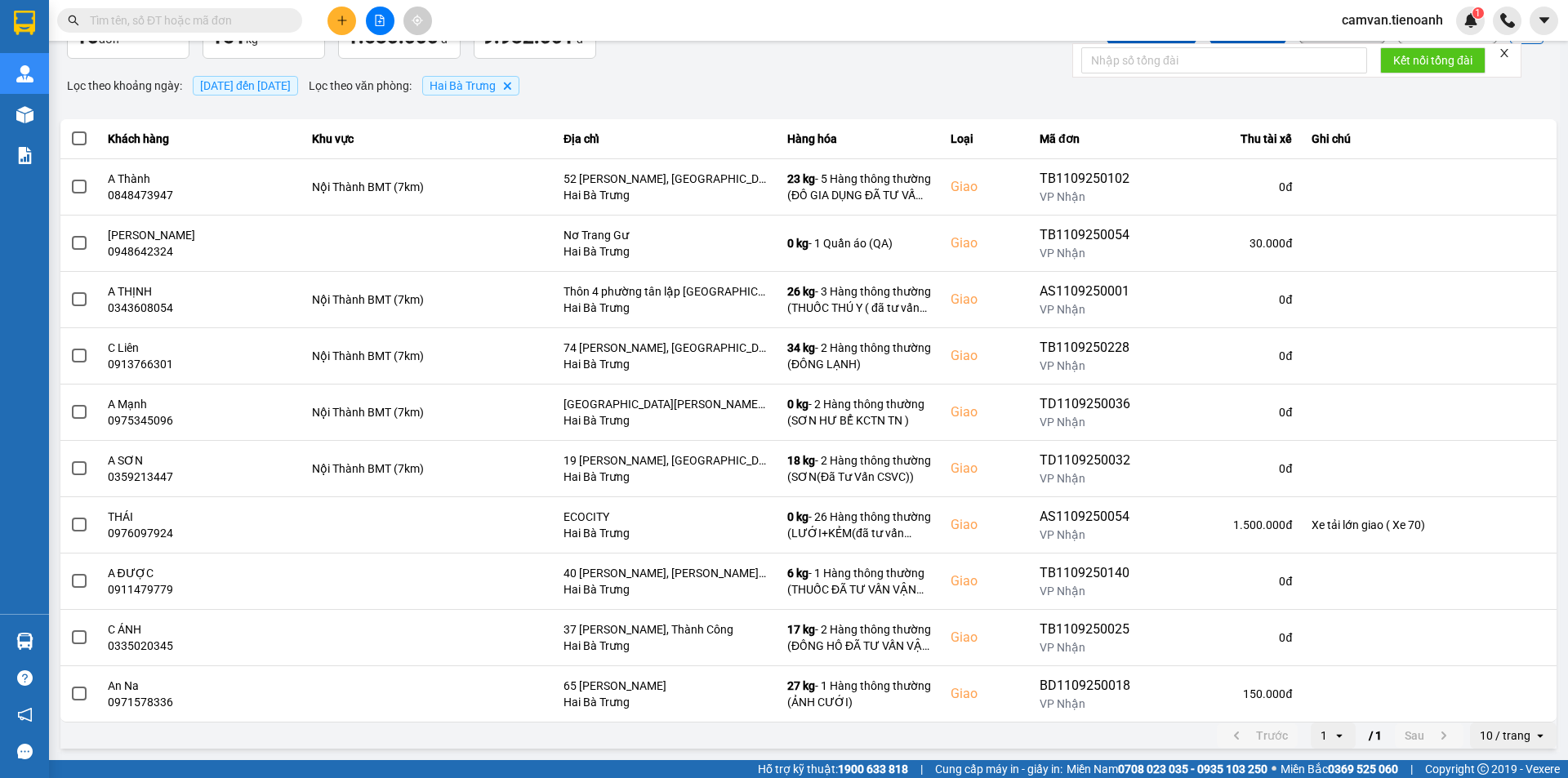
click at [1533, 739] on icon "open" at bounding box center [1540, 736] width 13 height 13
click at [1503, 704] on div "100 / trang" at bounding box center [1502, 700] width 60 height 16
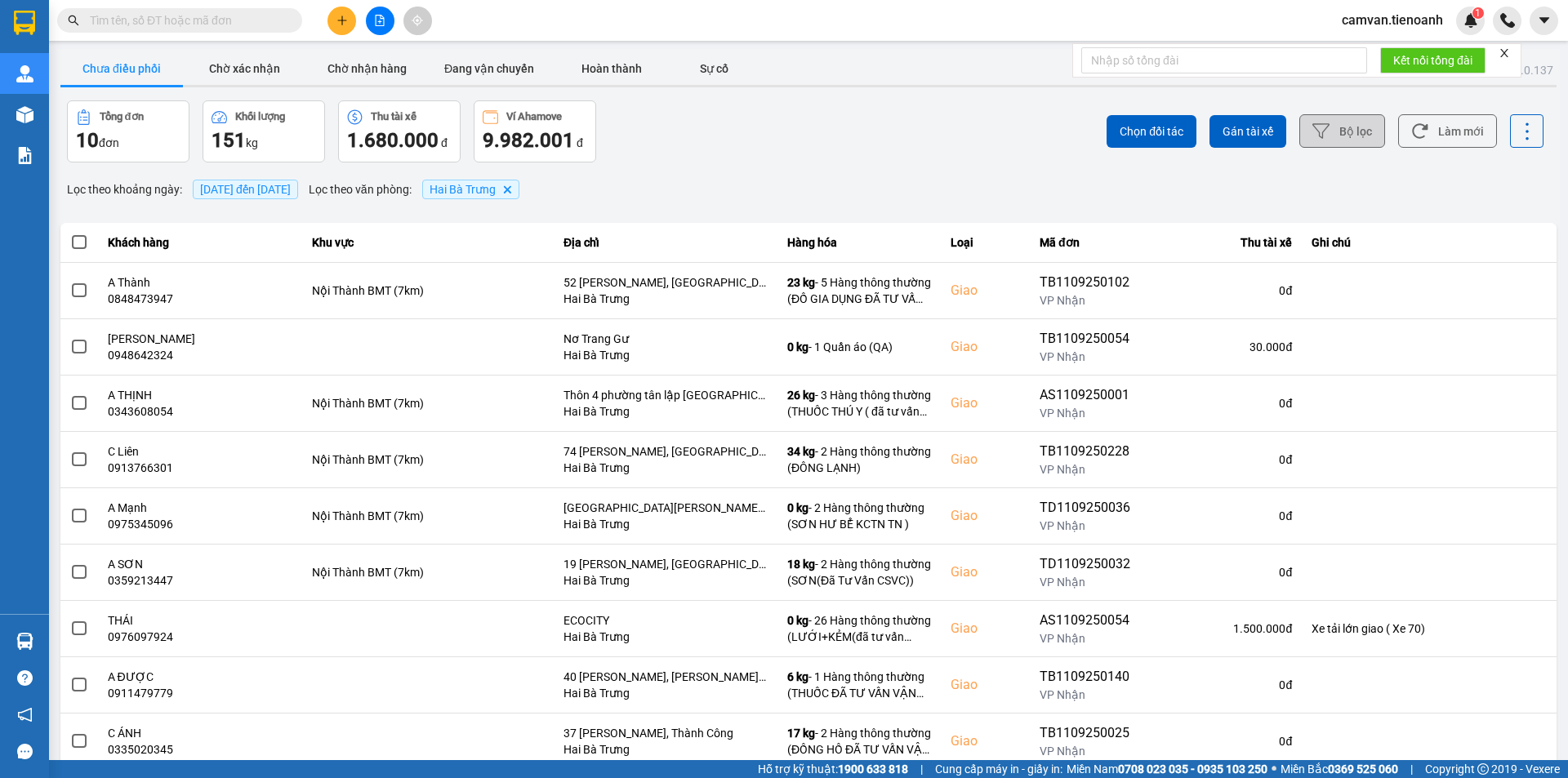
click at [85, 240] on span at bounding box center [79, 243] width 15 height 15
click at [70, 234] on input "checkbox" at bounding box center [70, 234] width 0 height 0
click at [1229, 126] on span "Gán tài xế" at bounding box center [1248, 131] width 50 height 16
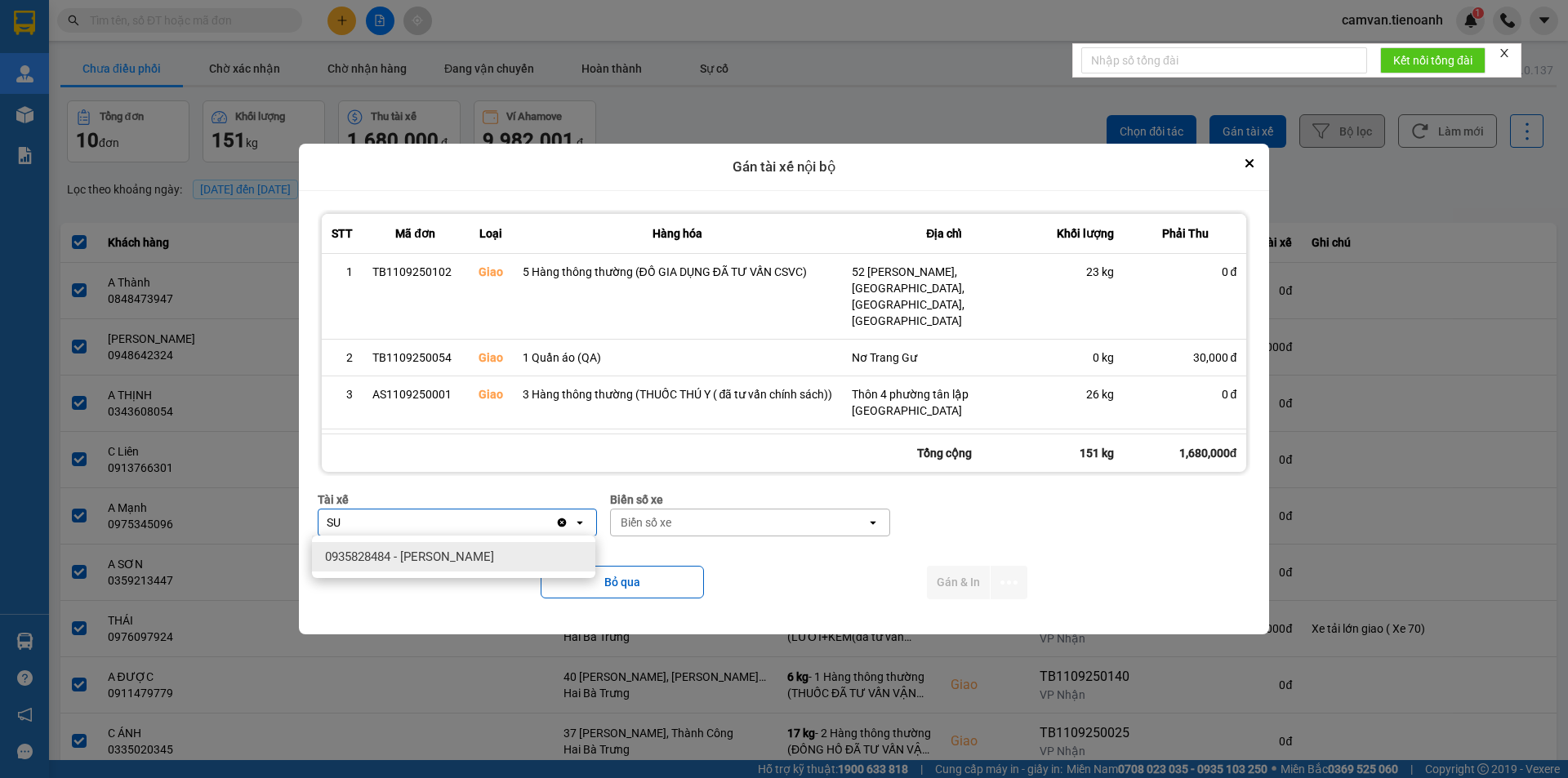
type input "SU"
click at [438, 561] on span "0935828484 - [PERSON_NAME]" at bounding box center [410, 556] width 169 height 16
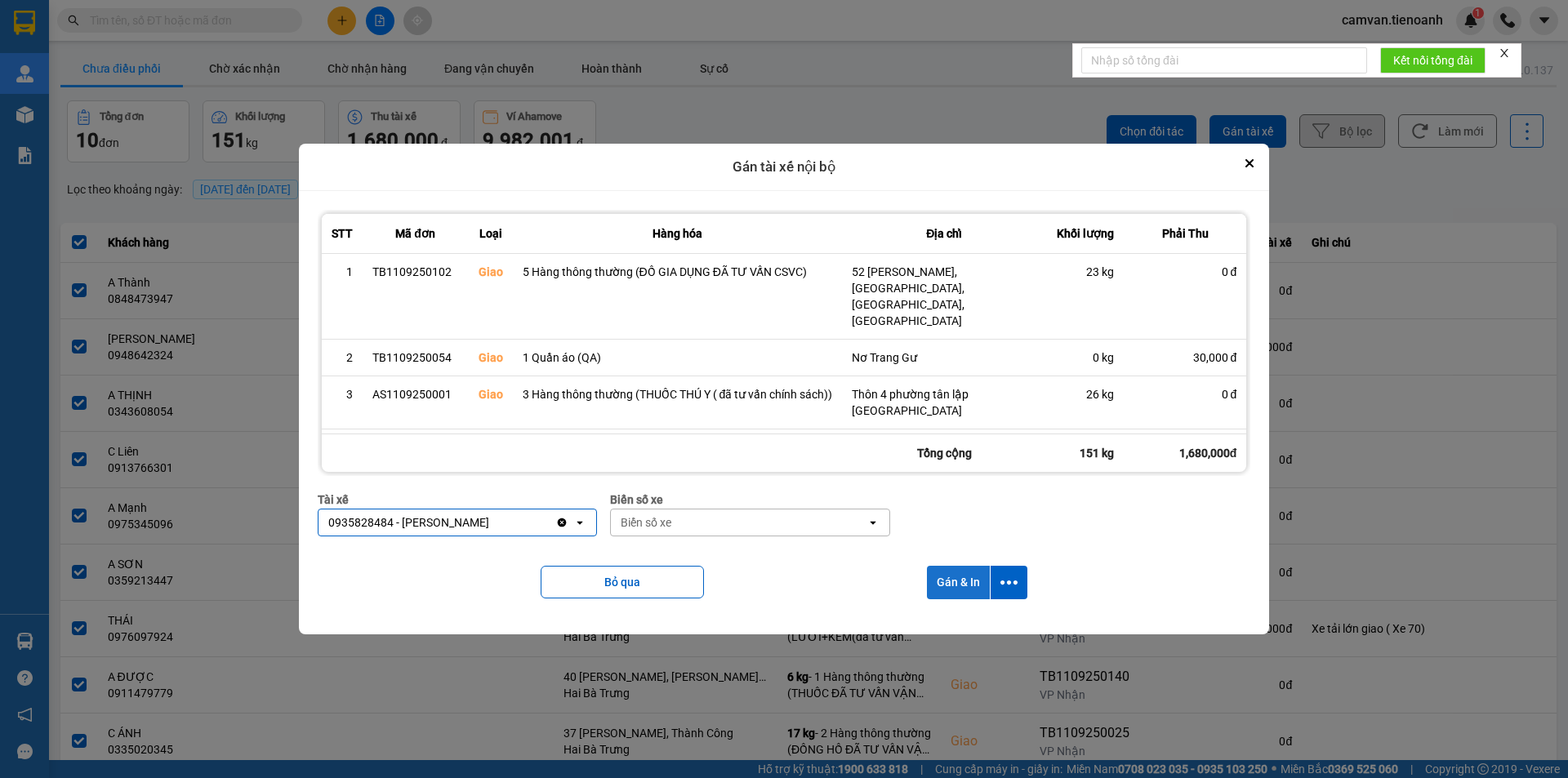
click at [952, 582] on button "Gán & In" at bounding box center [957, 583] width 63 height 34
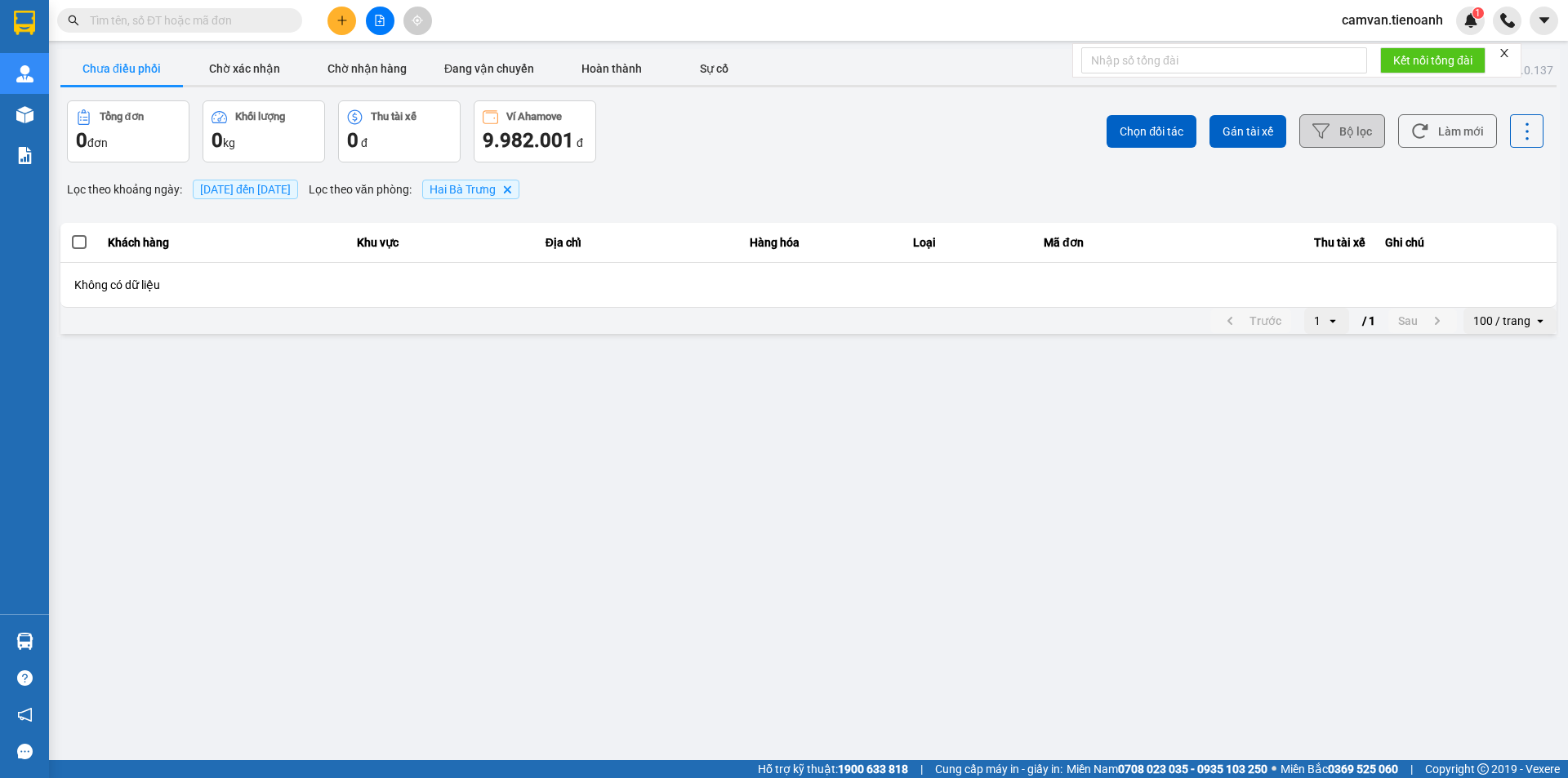
click at [243, 14] on input "text" at bounding box center [186, 20] width 193 height 18
paste input "0977705665"
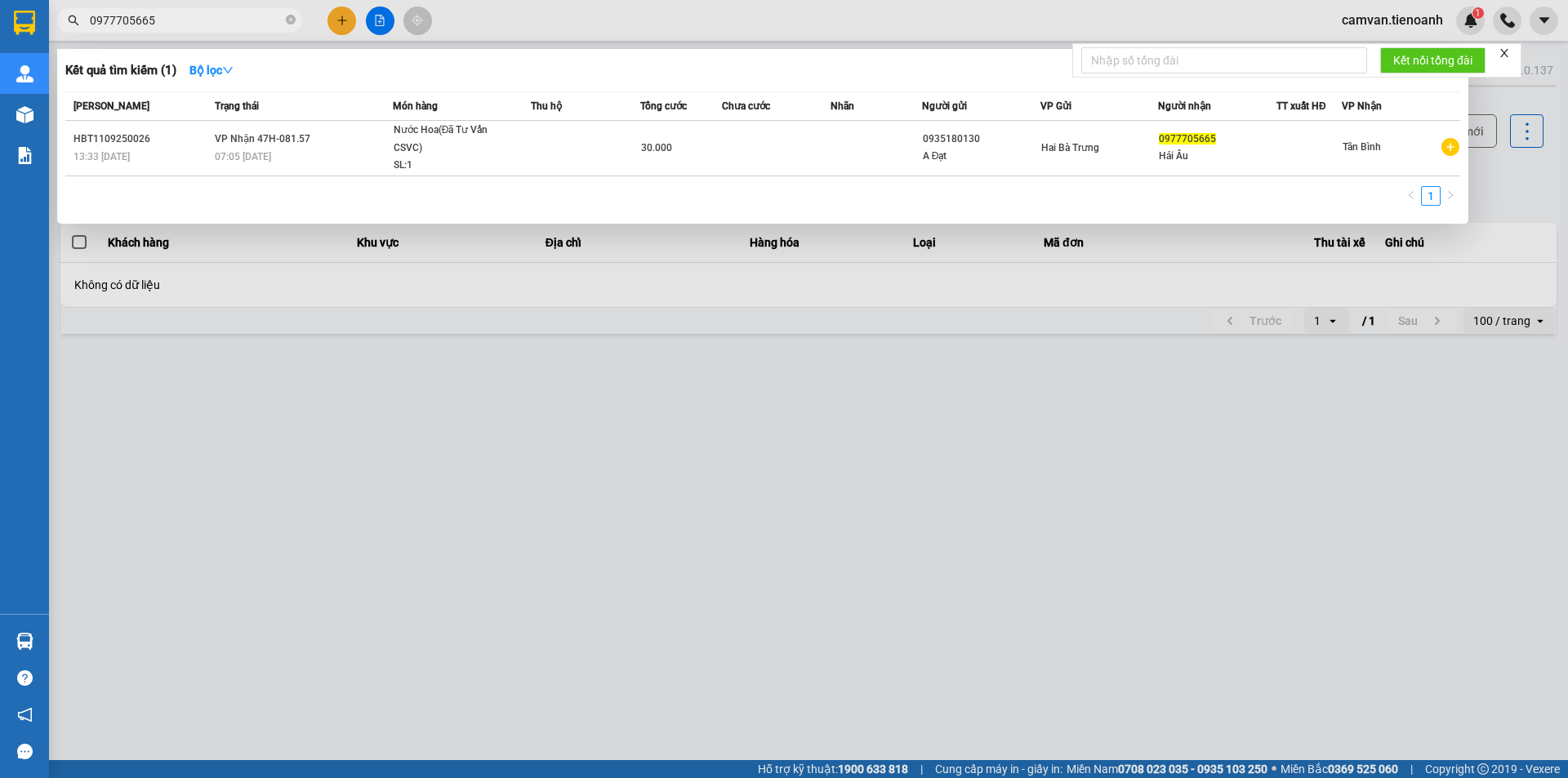
type input "0977705665"
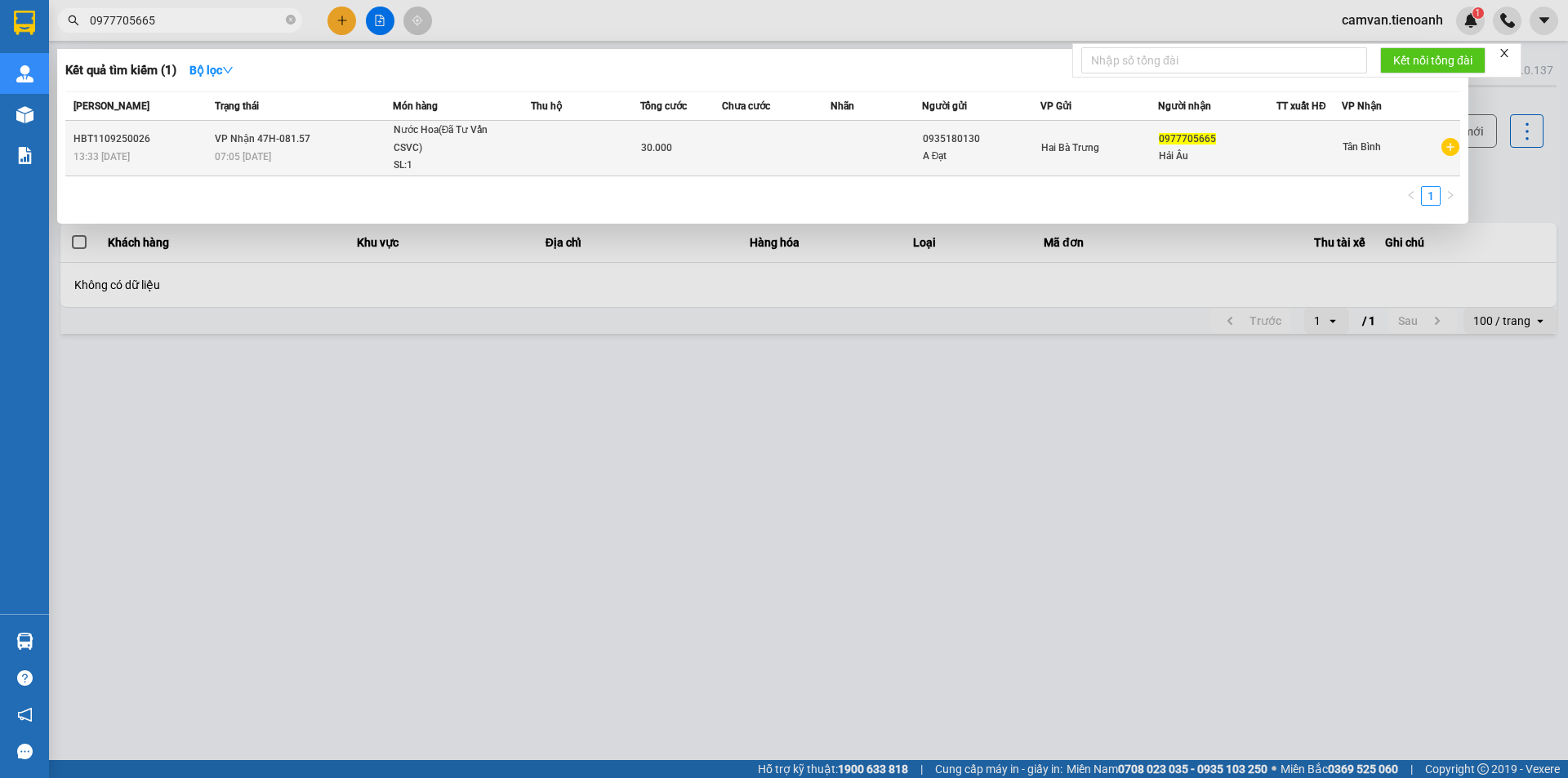
click at [335, 161] on div "07:05 [DATE]" at bounding box center [304, 156] width 178 height 18
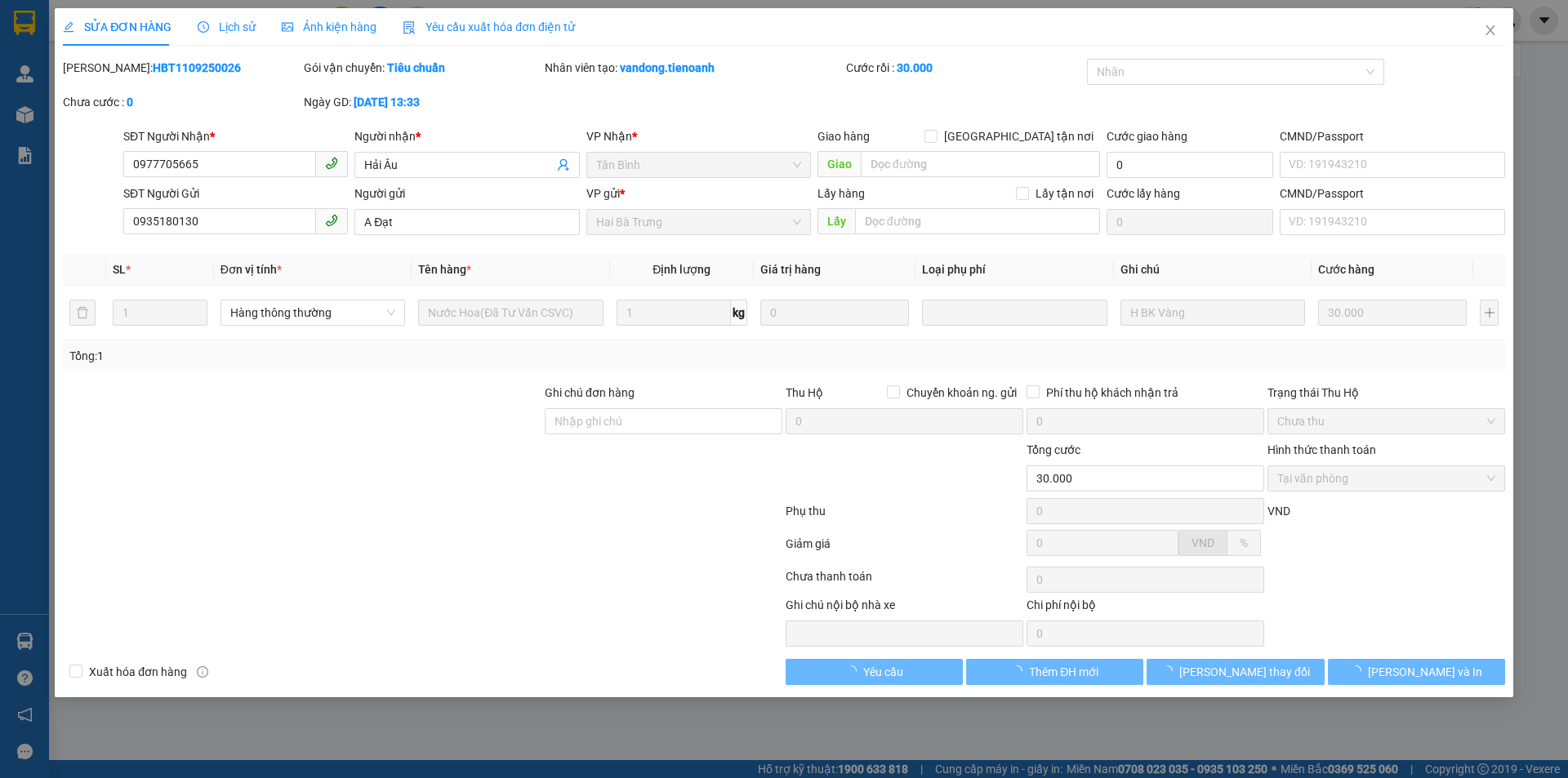
type input "0977705665"
type input "Hải Âu"
type input "0935180130"
type input "A Đạt"
type input "30.000"
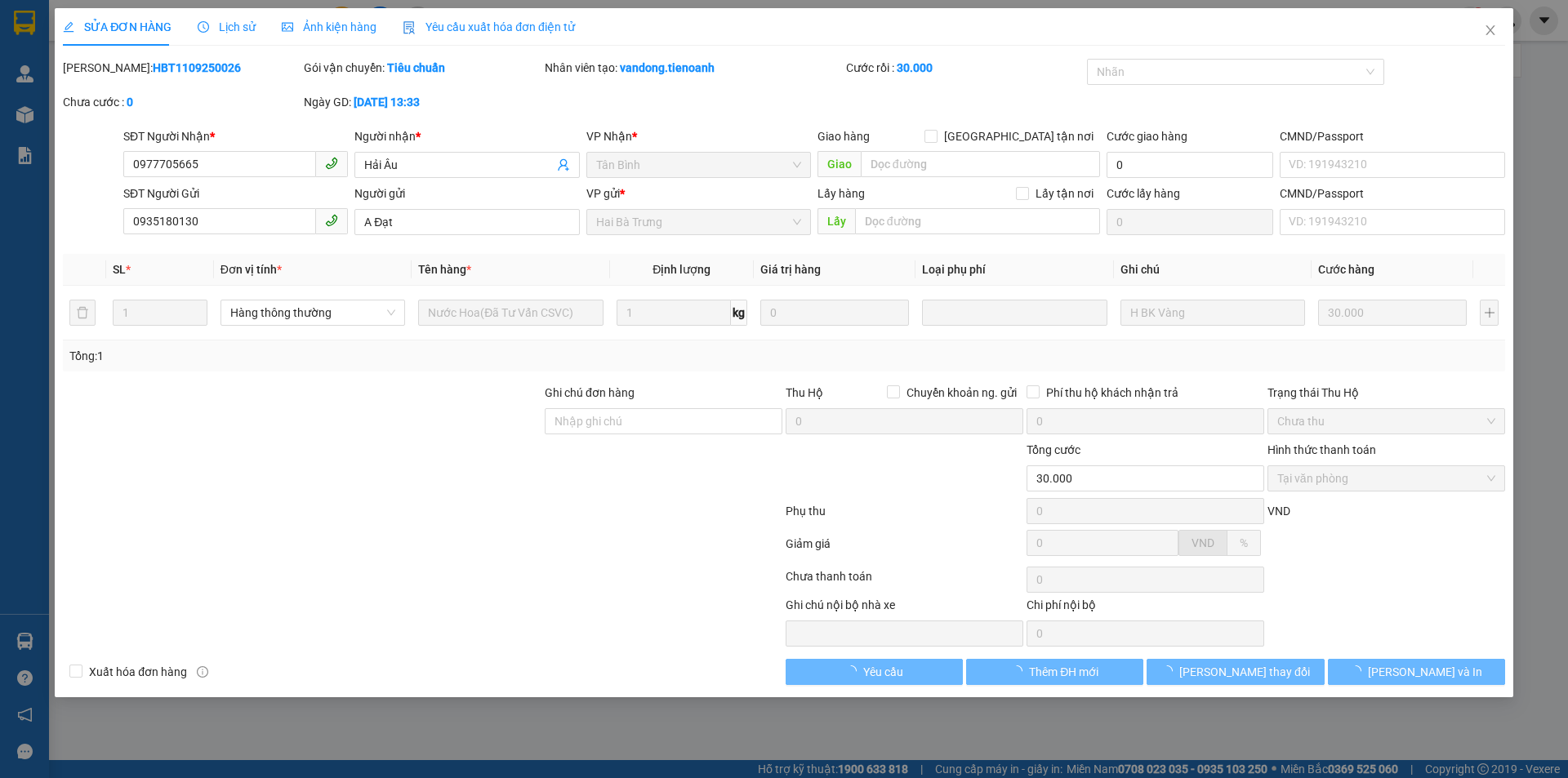
click at [227, 28] on span "Lịch sử" at bounding box center [226, 27] width 58 height 13
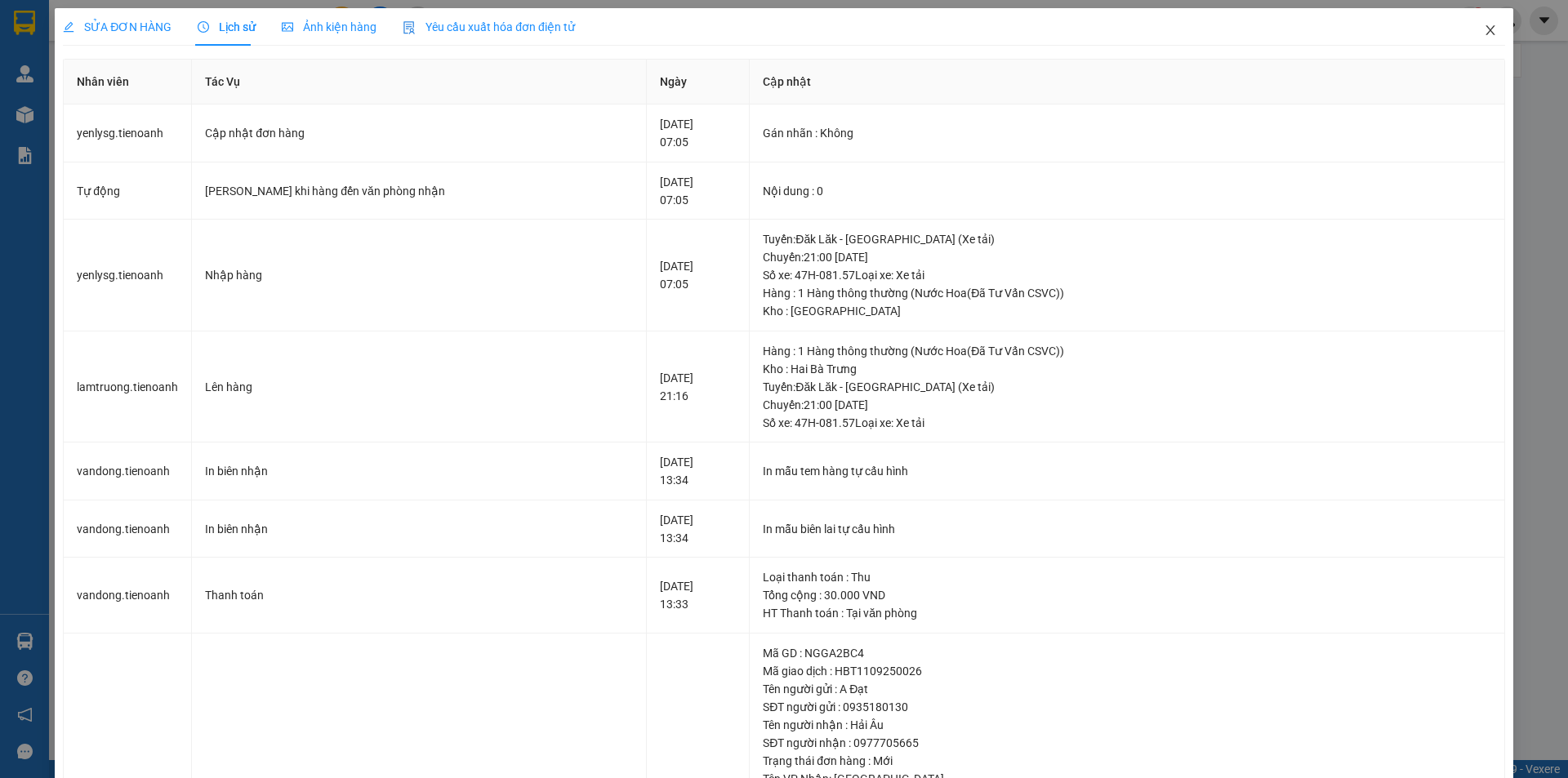
click at [1484, 36] on icon "close" at bounding box center [1490, 30] width 13 height 13
